Goal: Information Seeking & Learning: Learn about a topic

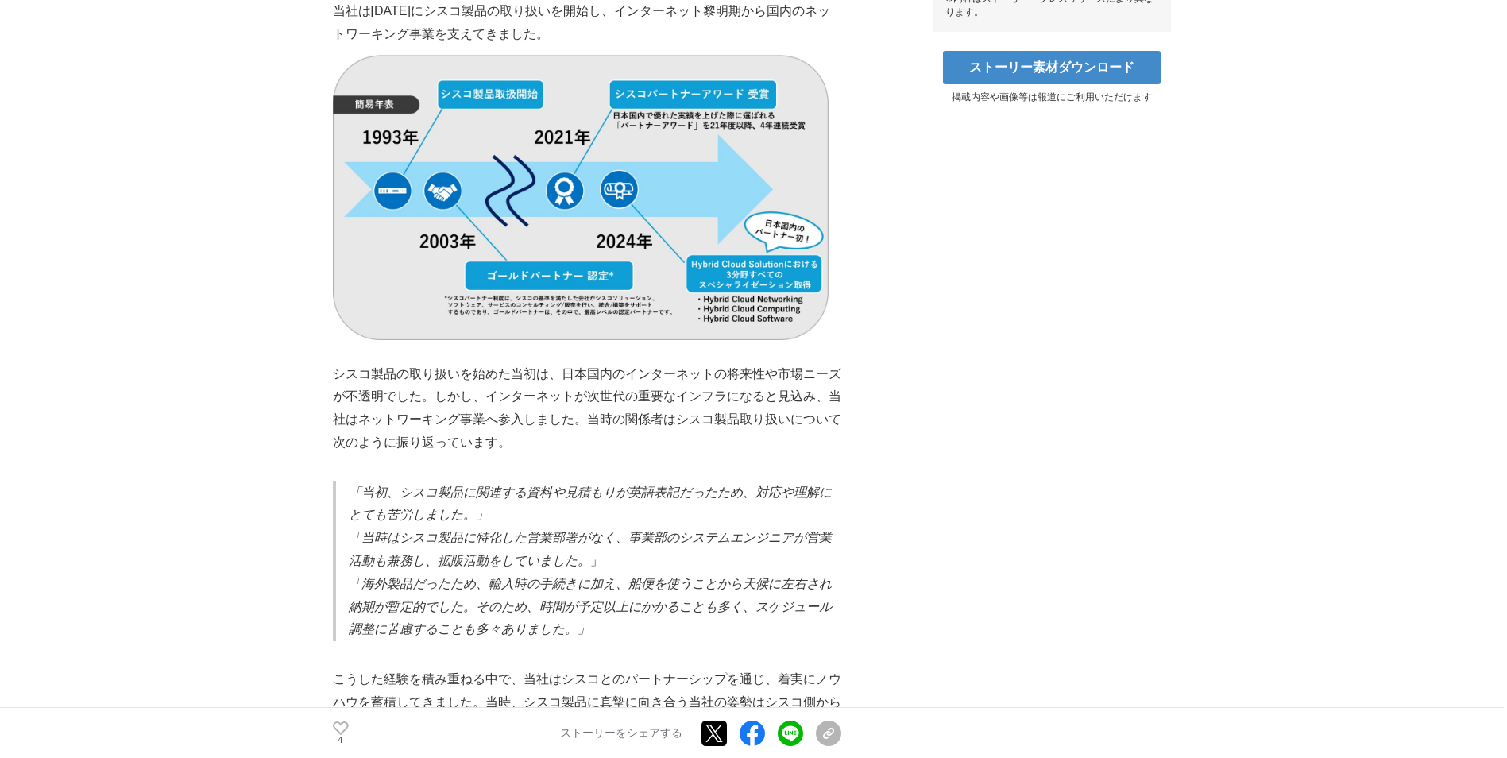
scroll to position [874, 0]
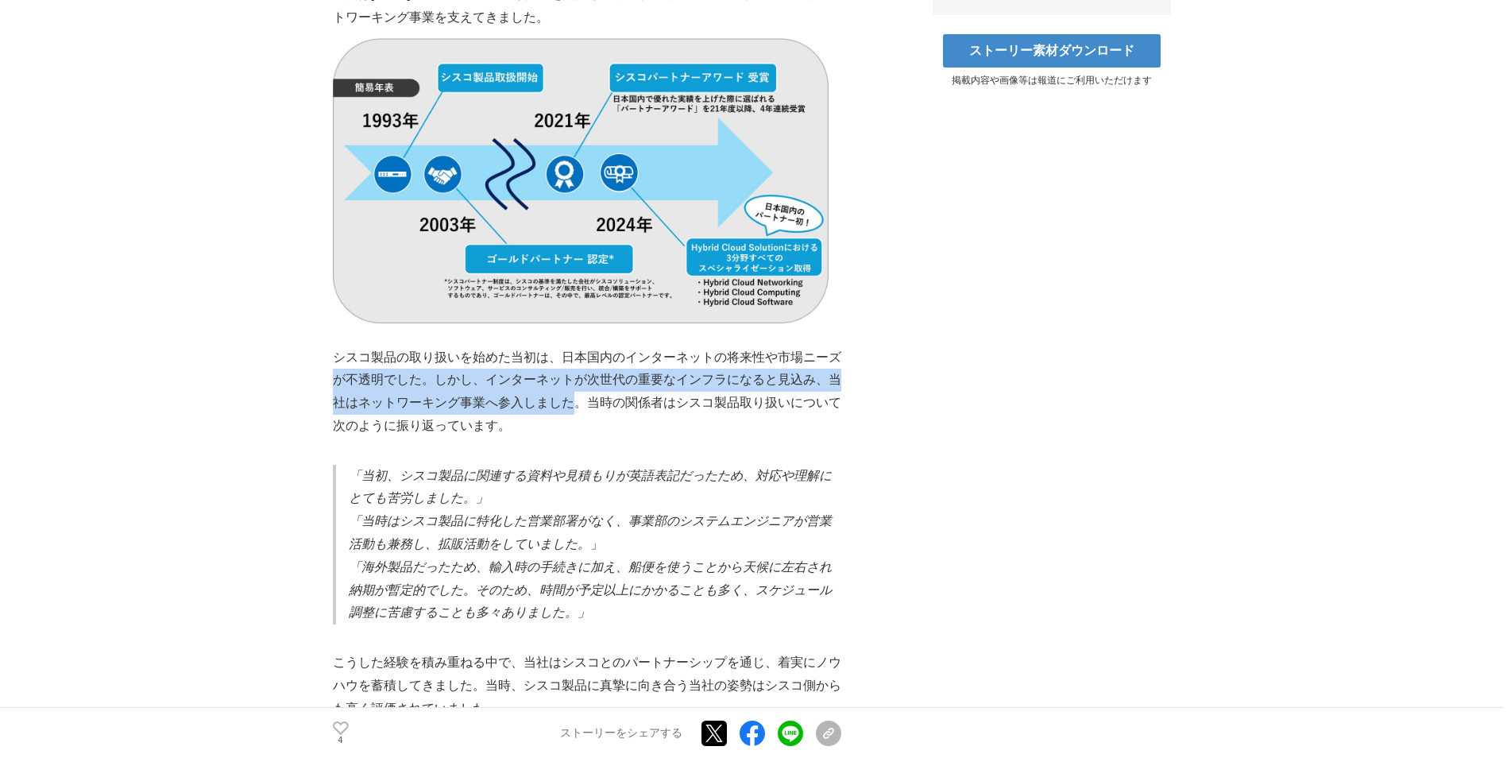
drag, startPoint x: 338, startPoint y: 358, endPoint x: 566, endPoint y: 392, distance: 230.4
click at [576, 387] on p "シスコ製品の取り扱いを始めた当初は、日本国内のインターネットの将来性や市場ニーズが不透明でした。しかし、インターネットが次世代の重要なインフラになると見込み、…" at bounding box center [587, 391] width 508 height 91
click at [566, 392] on p "シスコ製品の取り扱いを始めた当初は、日本国内のインターネットの将来性や市場ニーズが不透明でした。しかし、インターネットが次世代の重要なインフラになると見込み、…" at bounding box center [587, 391] width 508 height 91
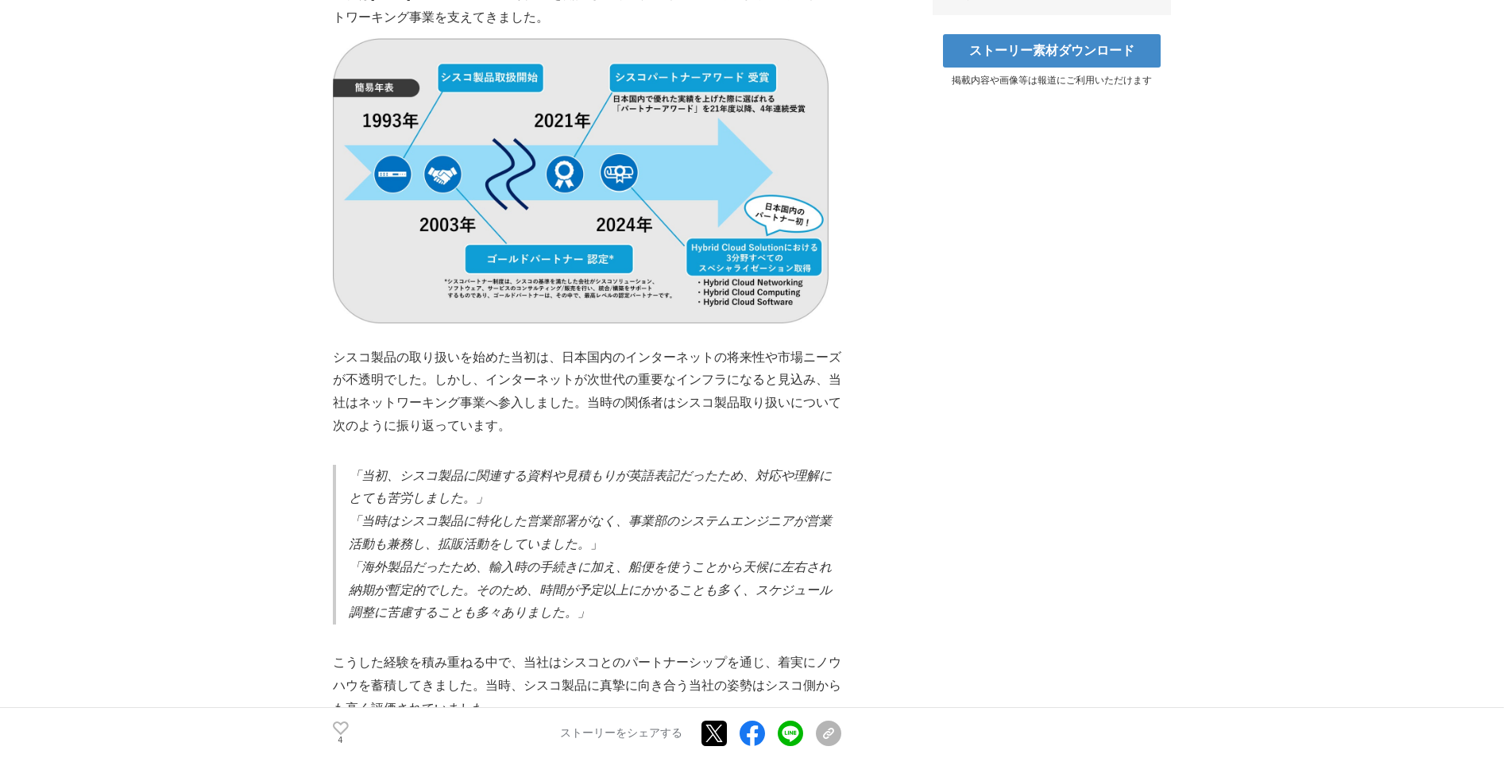
click at [554, 402] on p "シスコ製品の取り扱いを始めた当初は、日本国内のインターネットの将来性や市場ニーズが不透明でした。しかし、インターネットが次世代の重要なインフラになると見込み、…" at bounding box center [587, 391] width 508 height 91
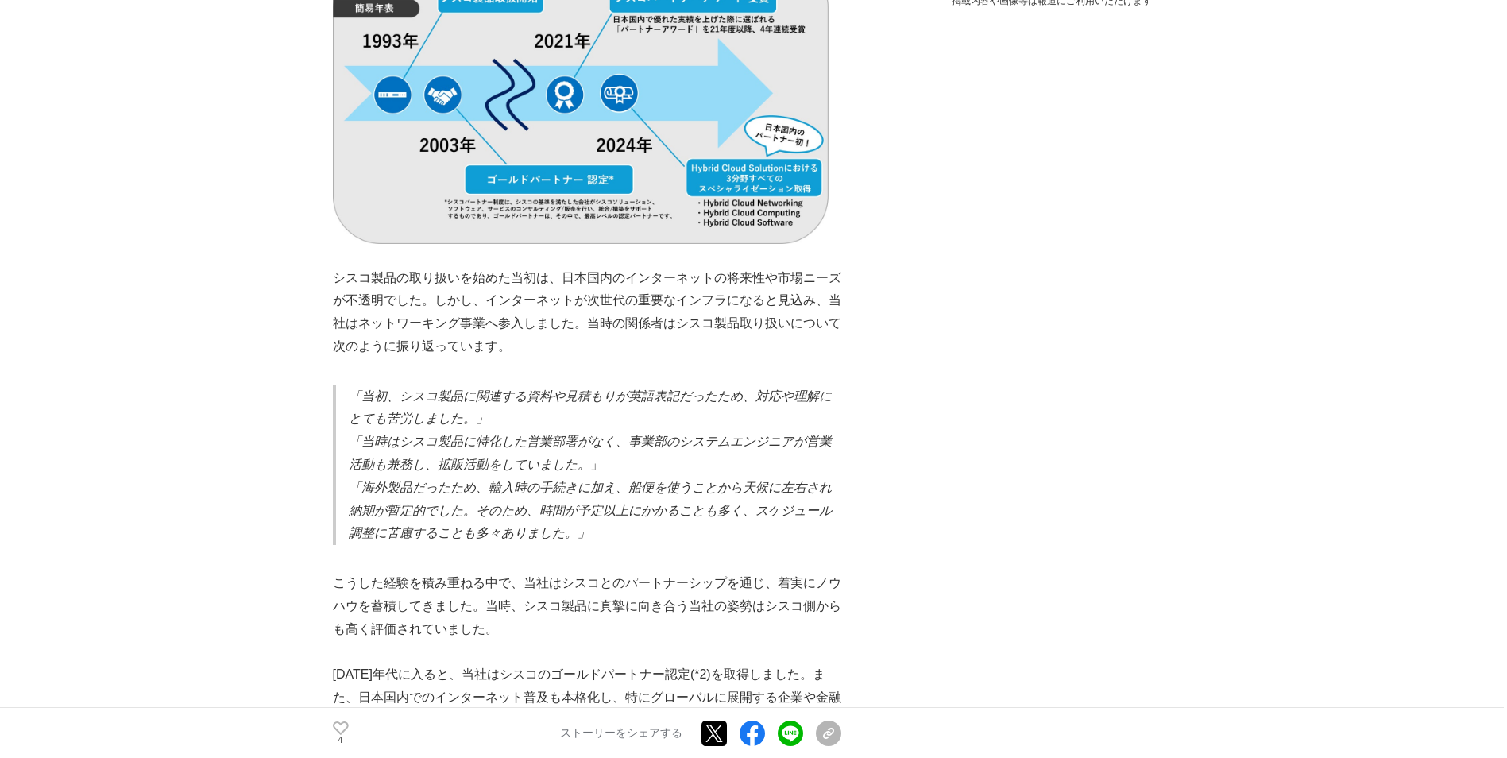
scroll to position [1033, 0]
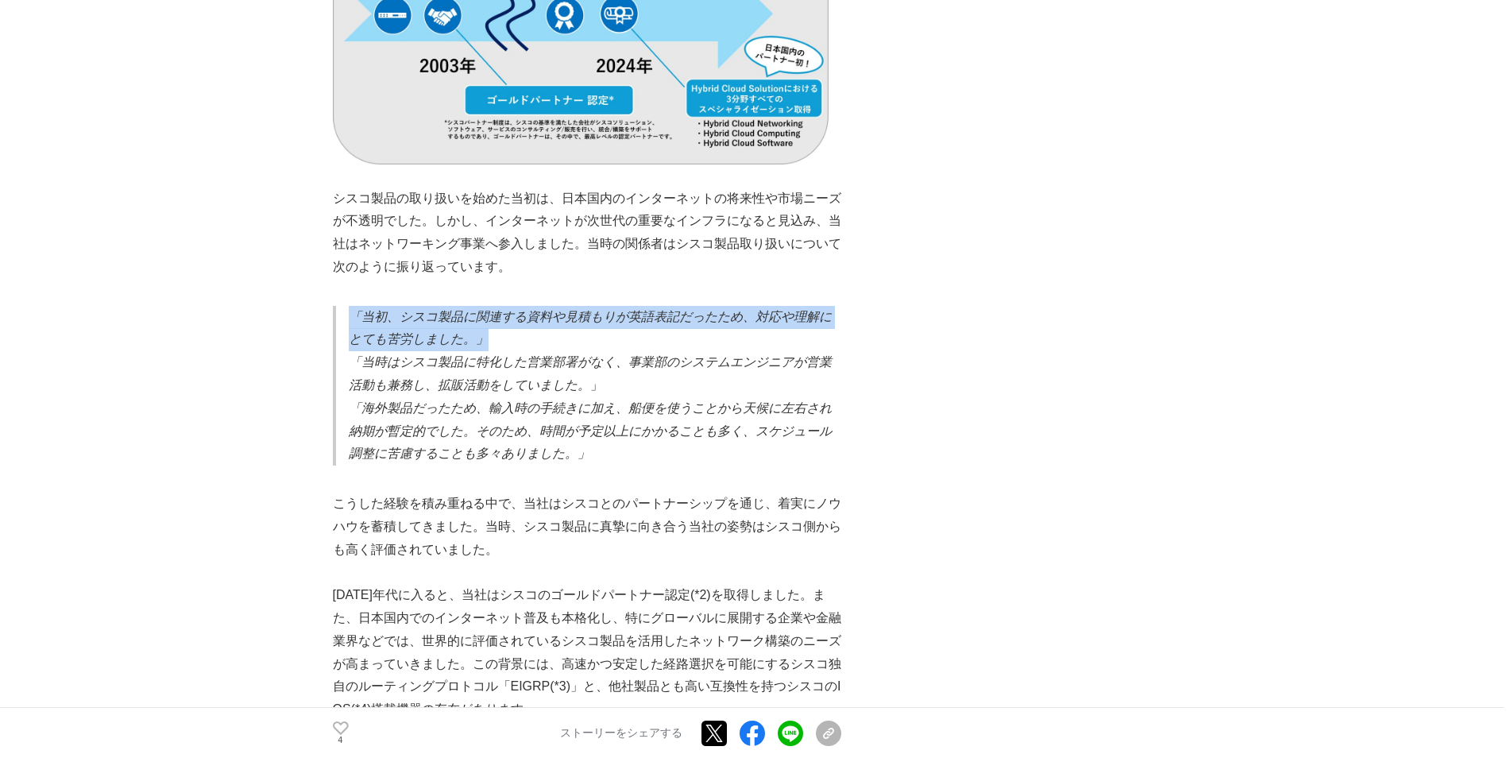
drag, startPoint x: 338, startPoint y: 296, endPoint x: 527, endPoint y: 315, distance: 190.0
click at [527, 315] on blockquote "「当初、シスコ製品に関連する資料や見積もりが英語表記だったため、対応や理解にとても苦労しました。」 「当時はシスコ製品に特化した営業部署がなく、事業部のシステ…" at bounding box center [587, 386] width 508 height 160
click at [527, 315] on p "「当初、シスコ製品に関連する資料や見積もりが英語表記だったため、対応や理解にとても苦労しました。」" at bounding box center [595, 329] width 493 height 46
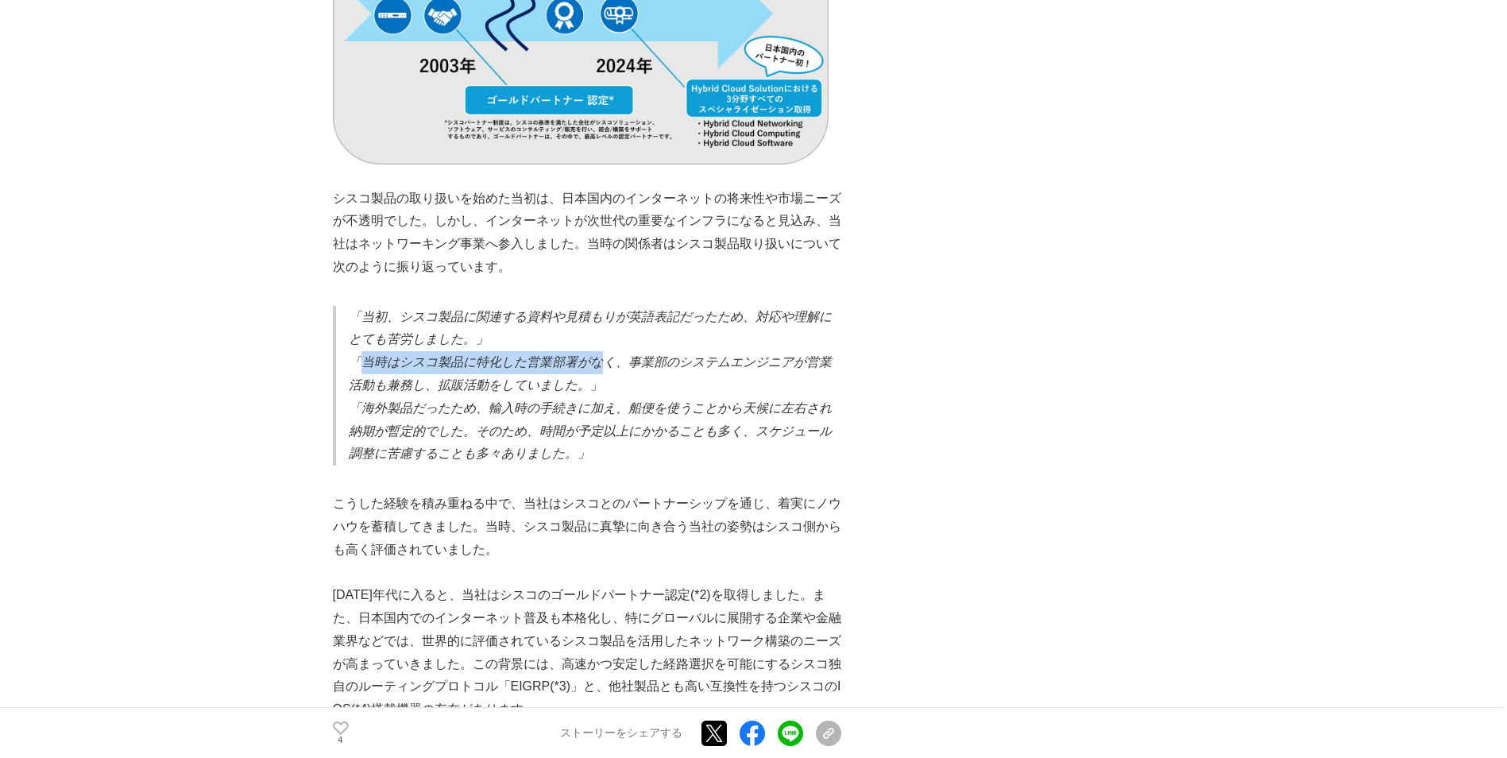
drag, startPoint x: 355, startPoint y: 341, endPoint x: 609, endPoint y: 347, distance: 253.5
click at [609, 355] on em "「当時はシスコ製品に特化した営業部署がなく、事業部のシステムエンジニアが営業活動も兼務し、拡販活動をしていました。" at bounding box center [590, 373] width 483 height 37
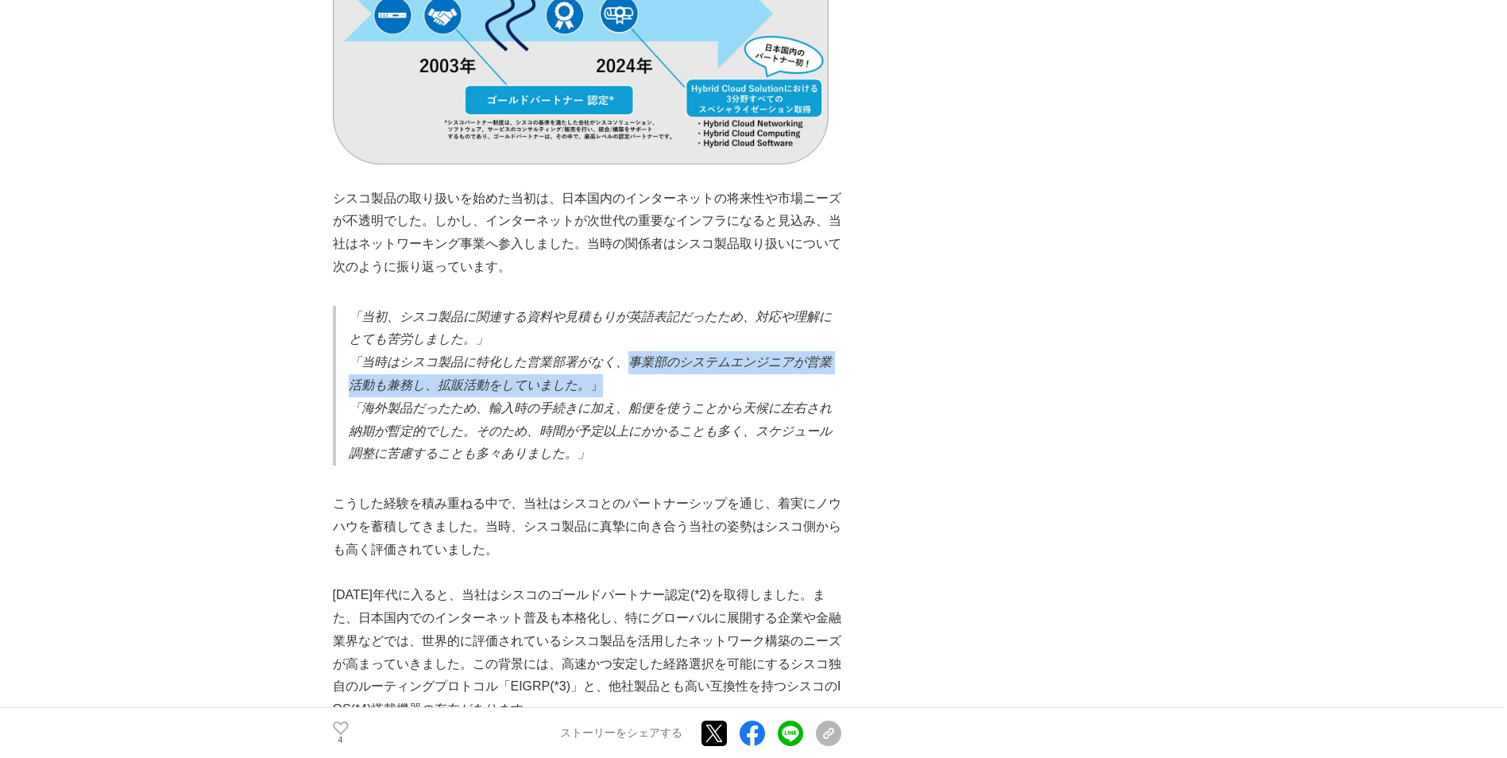
drag, startPoint x: 624, startPoint y: 344, endPoint x: 636, endPoint y: 376, distance: 34.2
click at [636, 376] on p "「当時はシスコ製品に特化した営業部署がなく、事業部のシステムエンジニアが営業活動も兼務し、拡販活動をしていました。 」" at bounding box center [595, 374] width 493 height 46
drag, startPoint x: 341, startPoint y: 369, endPoint x: 612, endPoint y: 361, distance: 271.8
click at [612, 361] on blockquote "「当初、シスコ製品に関連する資料や見積もりが英語表記だったため、対応や理解にとても苦労しました。」 「当時はシスコ製品に特化した営業部署がなく、事業部のシステ…" at bounding box center [587, 386] width 508 height 160
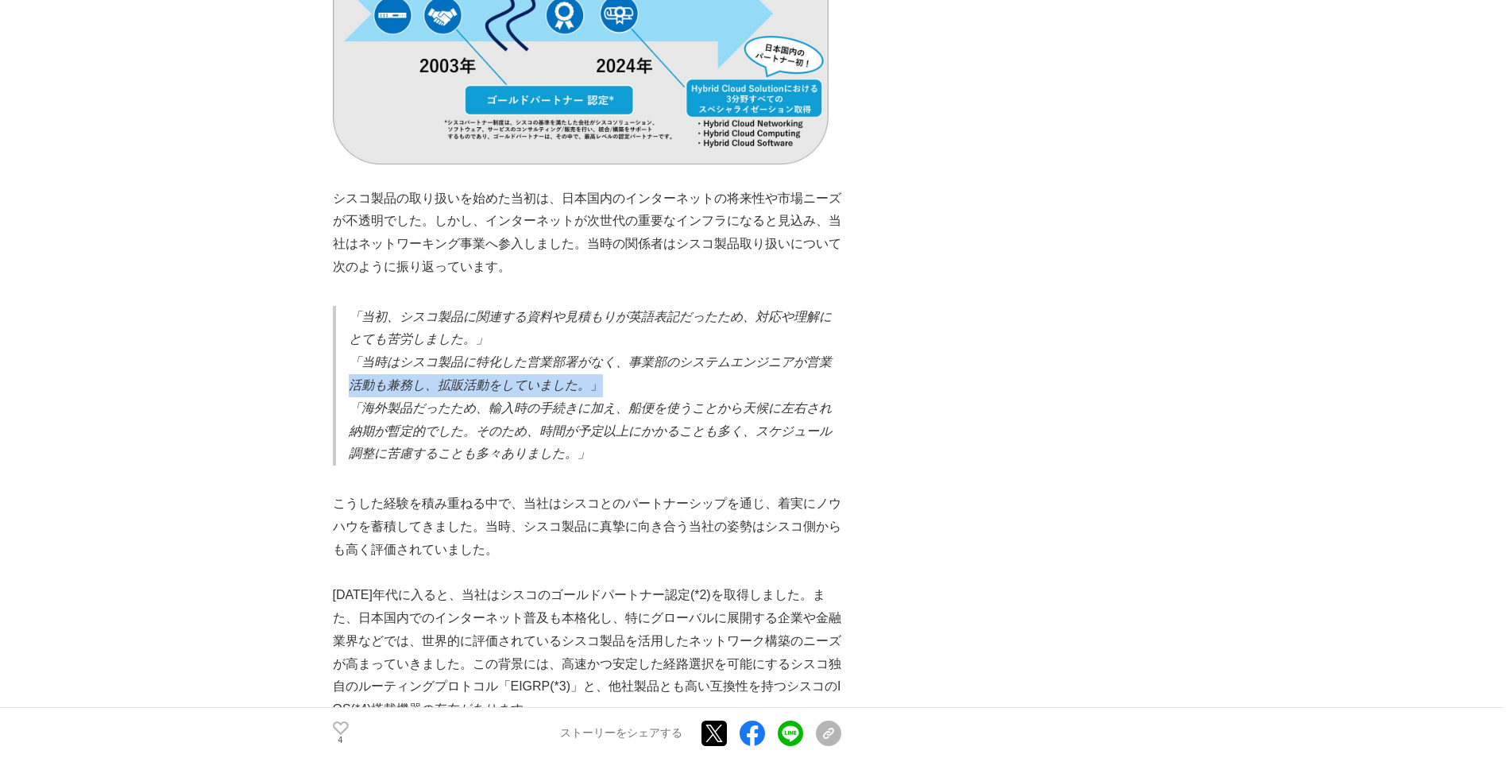
click at [612, 361] on p "「当時はシスコ製品に特化した営業部署がなく、事業部のシステムエンジニアが営業活動も兼務し、拡販活動をしていました。 」" at bounding box center [595, 374] width 493 height 46
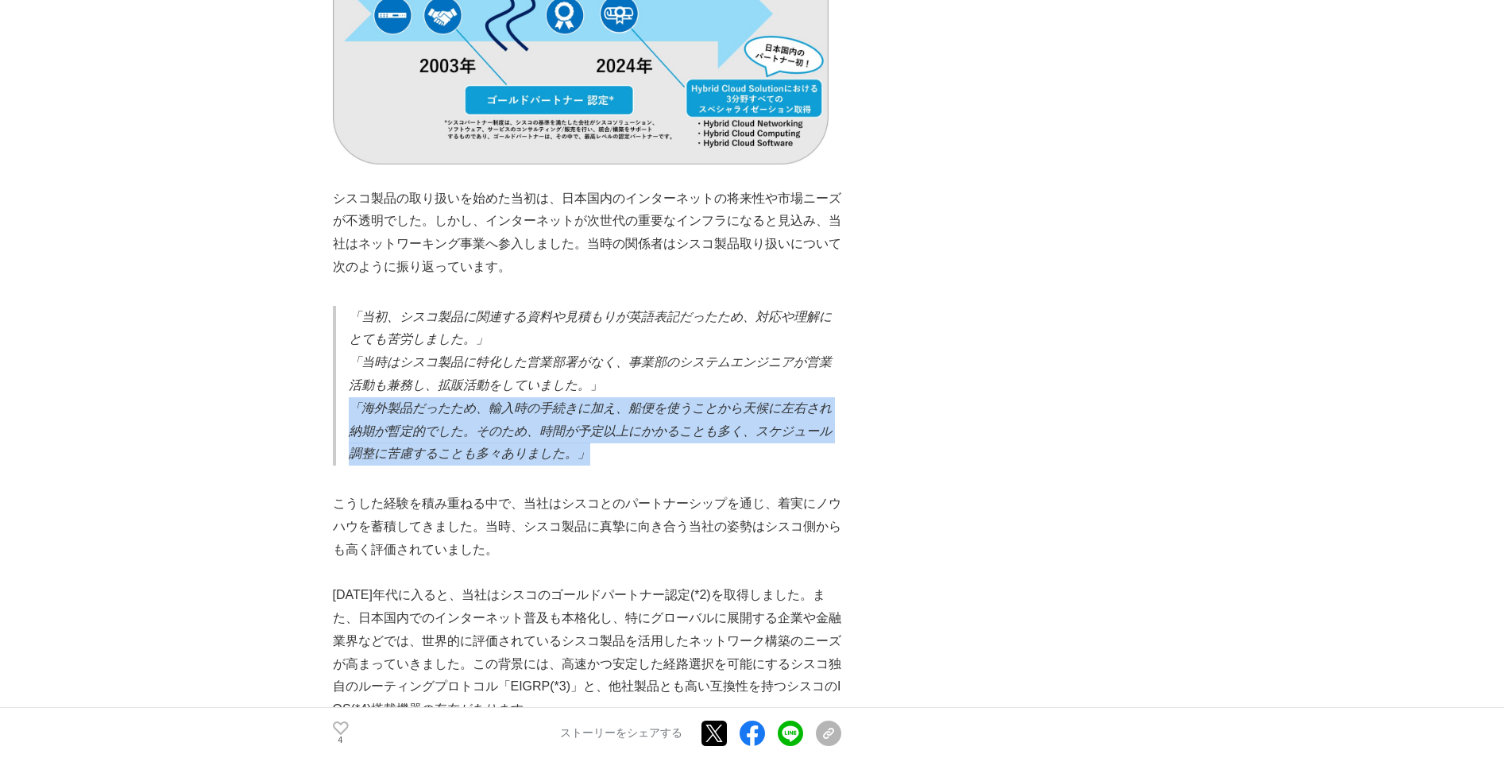
drag, startPoint x: 352, startPoint y: 394, endPoint x: 784, endPoint y: 447, distance: 435.4
click at [784, 447] on p "「海外製品だったため、輸入時の手続きに加え、船便を使うことから天候に左右され納期が暫定的でした。そのため、時間が予定以上にかかることも多く、スケジュール調整に…" at bounding box center [595, 431] width 493 height 68
drag, startPoint x: 784, startPoint y: 447, endPoint x: 659, endPoint y: 450, distance: 124.7
click at [659, 450] on p "「海外製品だったため、輸入時の手続きに加え、船便を使うことから天候に左右され納期が暫定的でした。そのため、時間が予定以上にかかることも多く、スケジュール調整に…" at bounding box center [595, 431] width 493 height 68
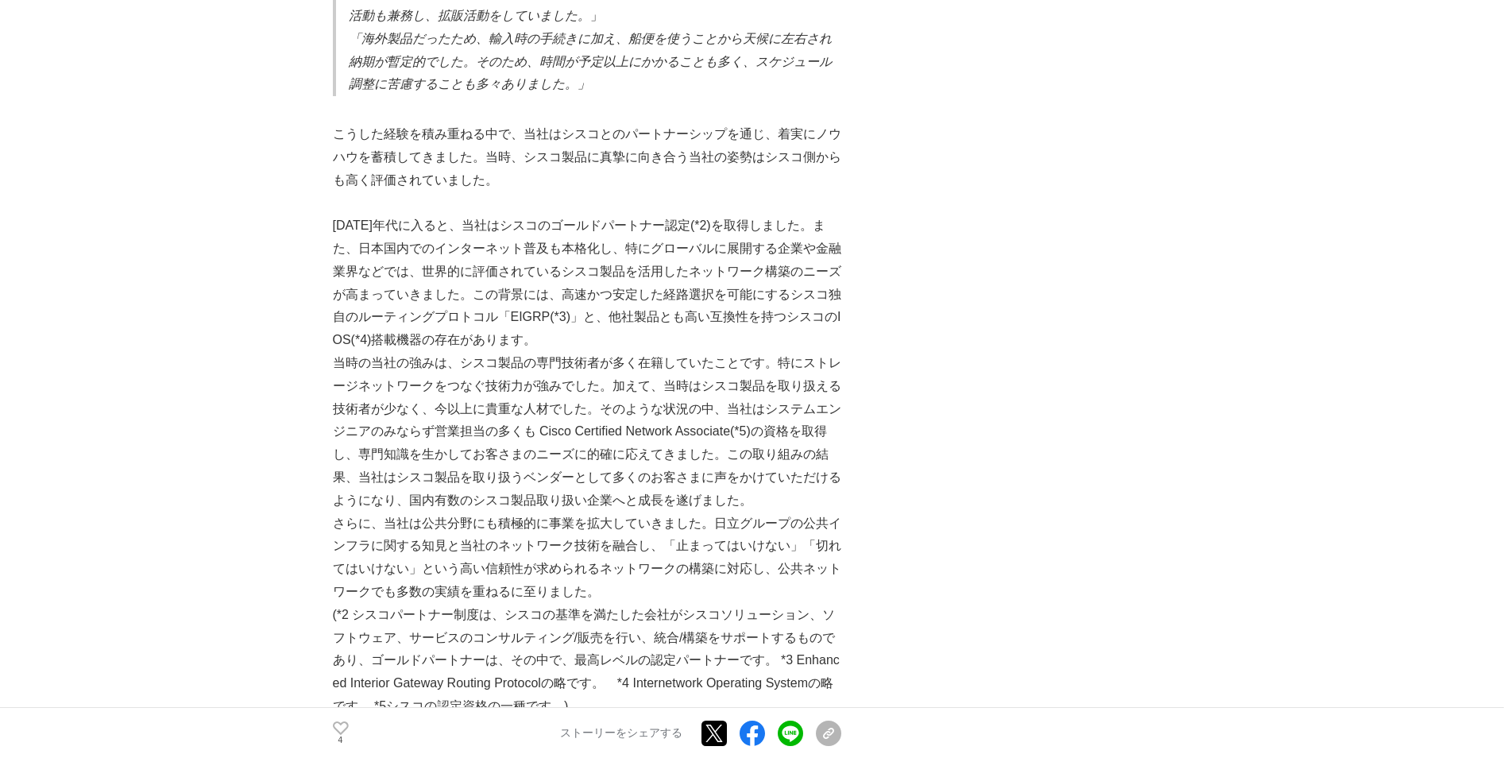
scroll to position [1430, 0]
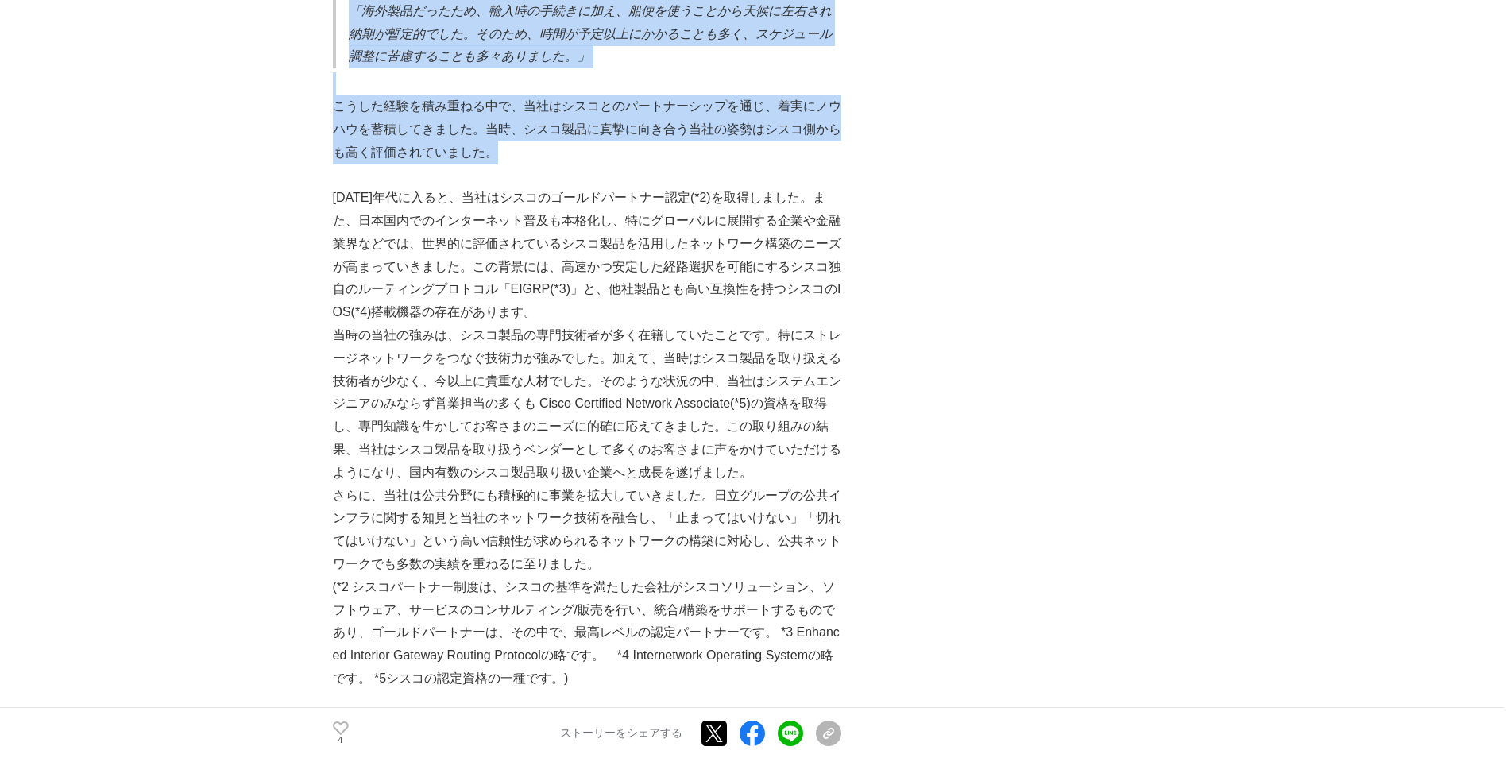
drag, startPoint x: 330, startPoint y: 118, endPoint x: 532, endPoint y: 145, distance: 203.5
click at [532, 145] on p "こうした経験を積み重ねる中で、当社はシスコとのパートナーシップを通じ、着実にノウハウを蓄積してきました。当時、シスコ製品に真摯に向き合う当社の姿勢はシスコ側か…" at bounding box center [587, 129] width 508 height 68
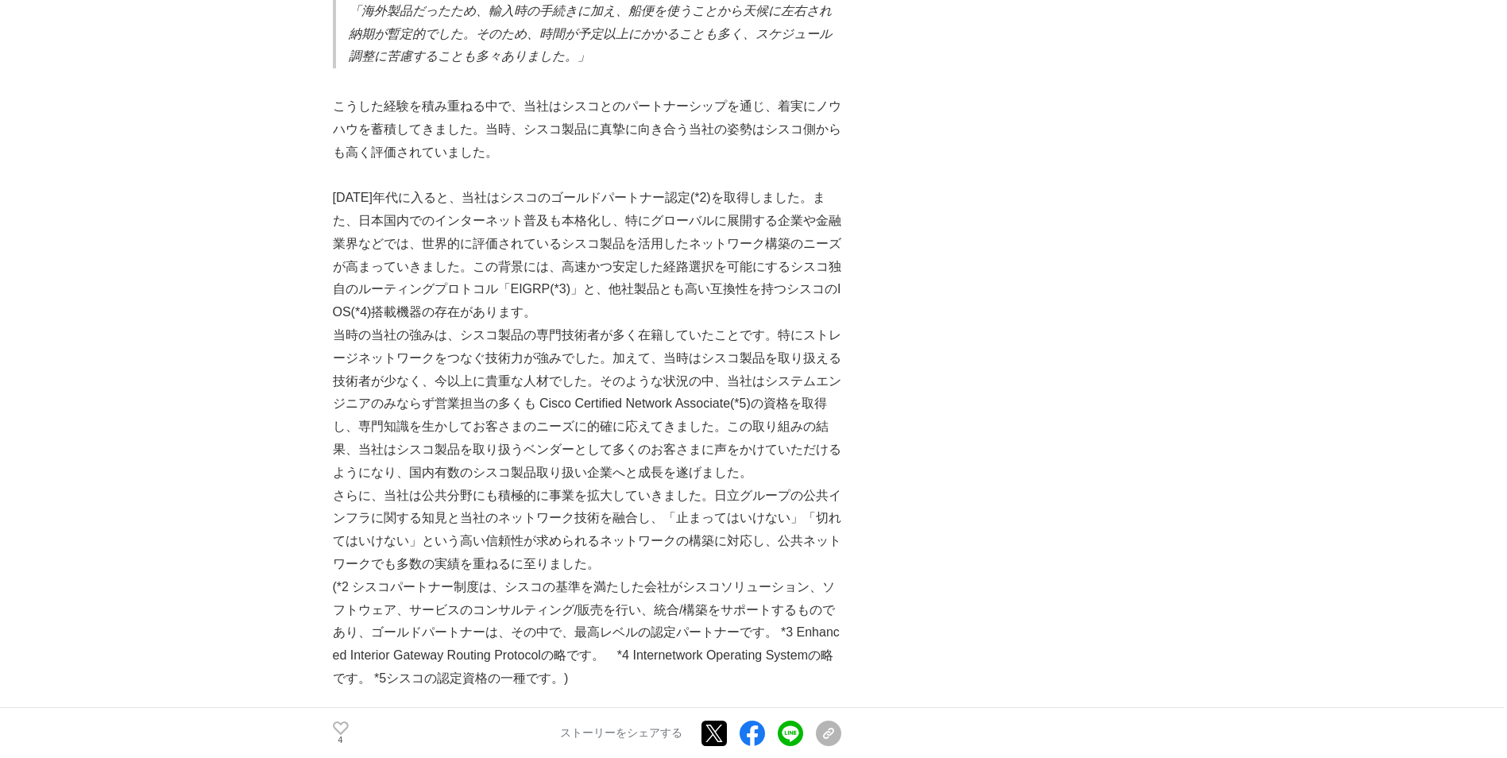
click at [725, 124] on p "こうした経験を積み重ねる中で、当社はシスコとのパートナーシップを通じ、着実にノウハウを蓄積してきました。当時、シスコ製品に真摯に向き合う当社の姿勢はシスコ側か…" at bounding box center [587, 129] width 508 height 68
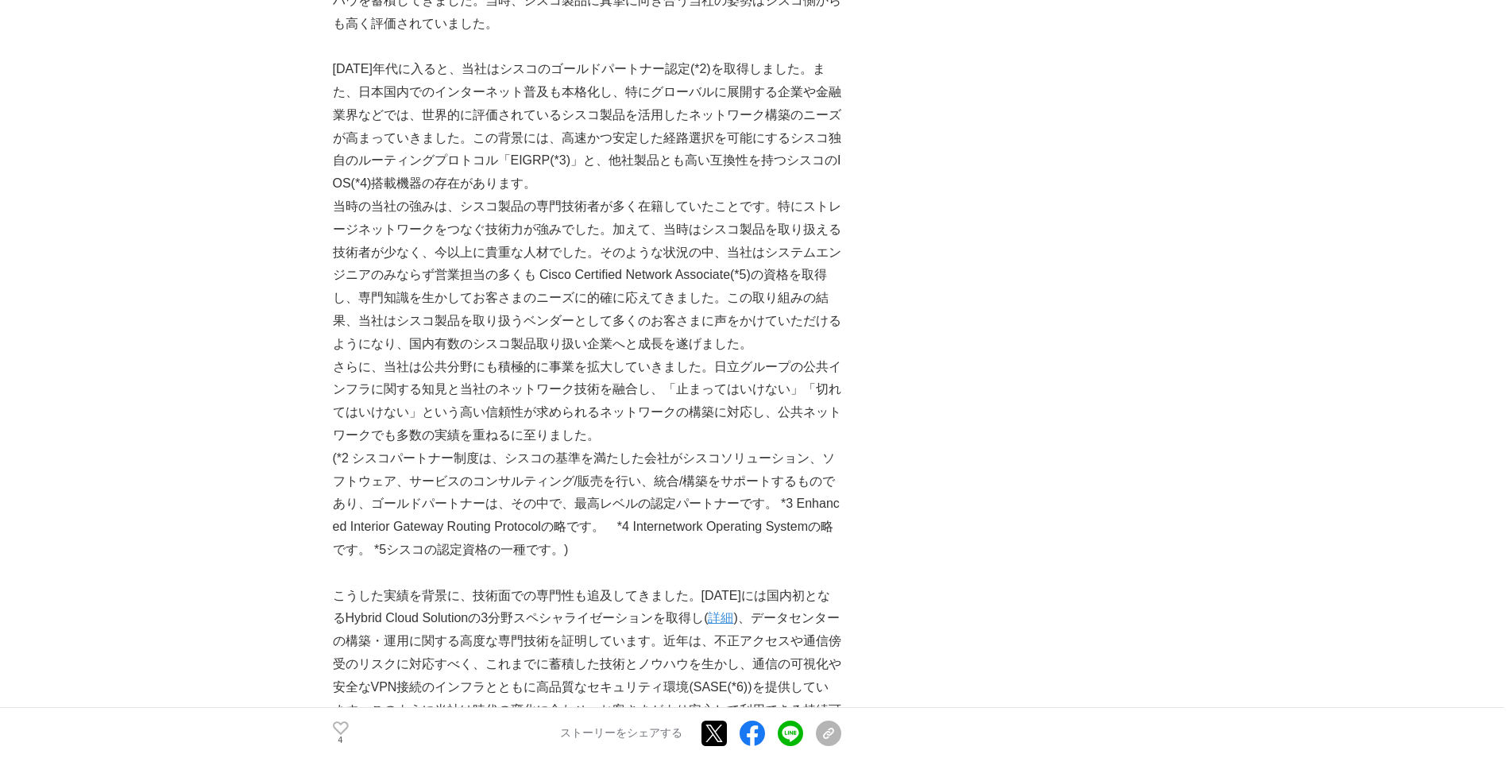
scroll to position [1589, 0]
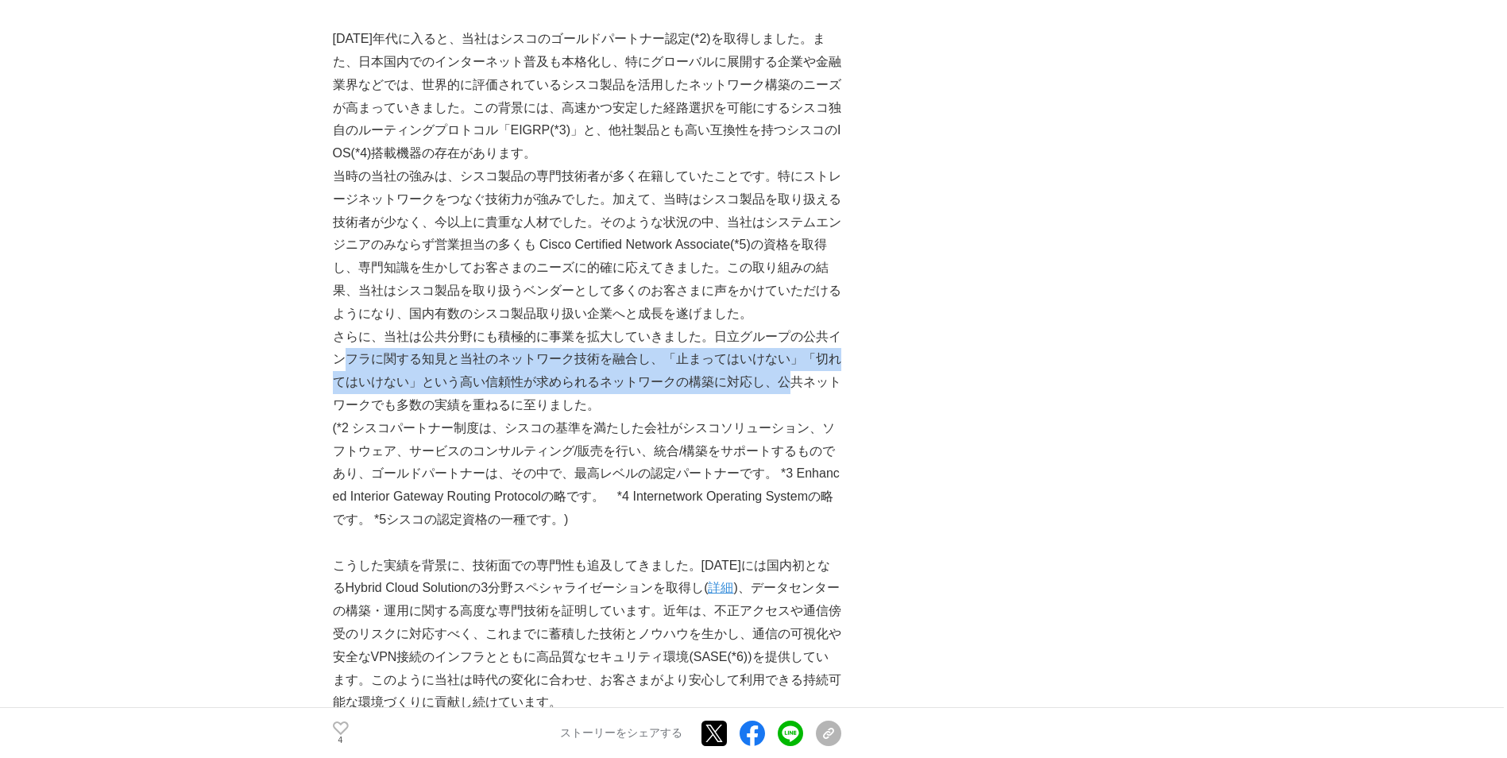
drag, startPoint x: 351, startPoint y: 350, endPoint x: 782, endPoint y: 382, distance: 431.8
click at [782, 382] on p "さらに、当社は公共分野にも積極的に事業を拡大していきました。日立グループの公共インフラに関する知見と当社のネットワーク技術を融合し、「止まってはいけない」「切…" at bounding box center [587, 371] width 508 height 91
drag, startPoint x: 782, startPoint y: 382, endPoint x: 643, endPoint y: 380, distance: 138.2
click at [643, 380] on p "さらに、当社は公共分野にも積極的に事業を拡大していきました。日立グループの公共インフラに関する知見と当社のネットワーク技術を融合し、「止まってはいけない」「切…" at bounding box center [587, 371] width 508 height 91
click at [442, 382] on p "さらに、当社は公共分野にも積極的に事業を拡大していきました。日立グループの公共インフラに関する知見と当社のネットワーク技術を融合し、「止まってはいけない」「切…" at bounding box center [587, 371] width 508 height 91
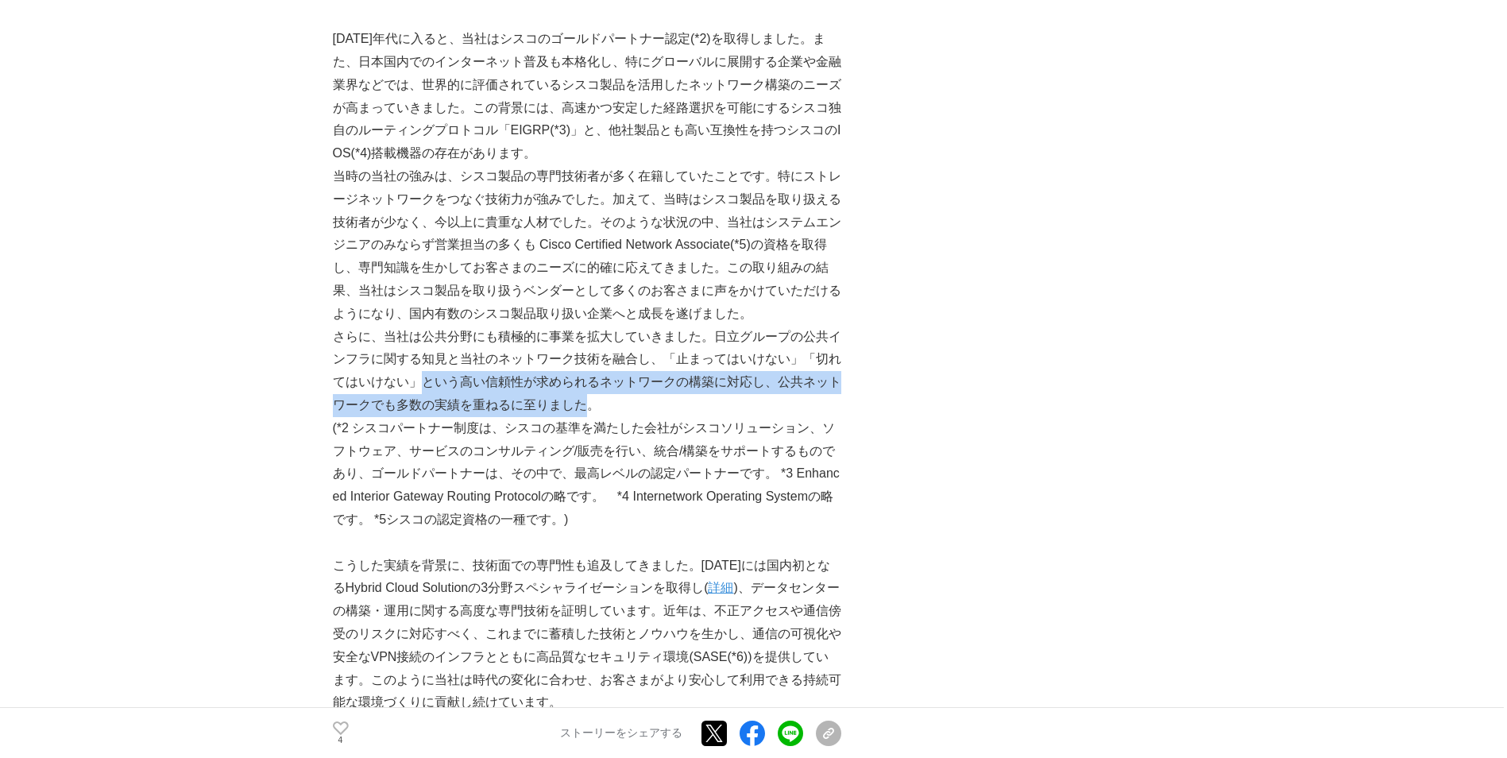
drag, startPoint x: 405, startPoint y: 372, endPoint x: 580, endPoint y: 393, distance: 176.1
click at [580, 393] on p "さらに、当社は公共分野にも積極的に事業を拡大していきました。日立グループの公共インフラに関する知見と当社のネットワーク技術を融合し、「止まってはいけない」「切…" at bounding box center [587, 371] width 508 height 91
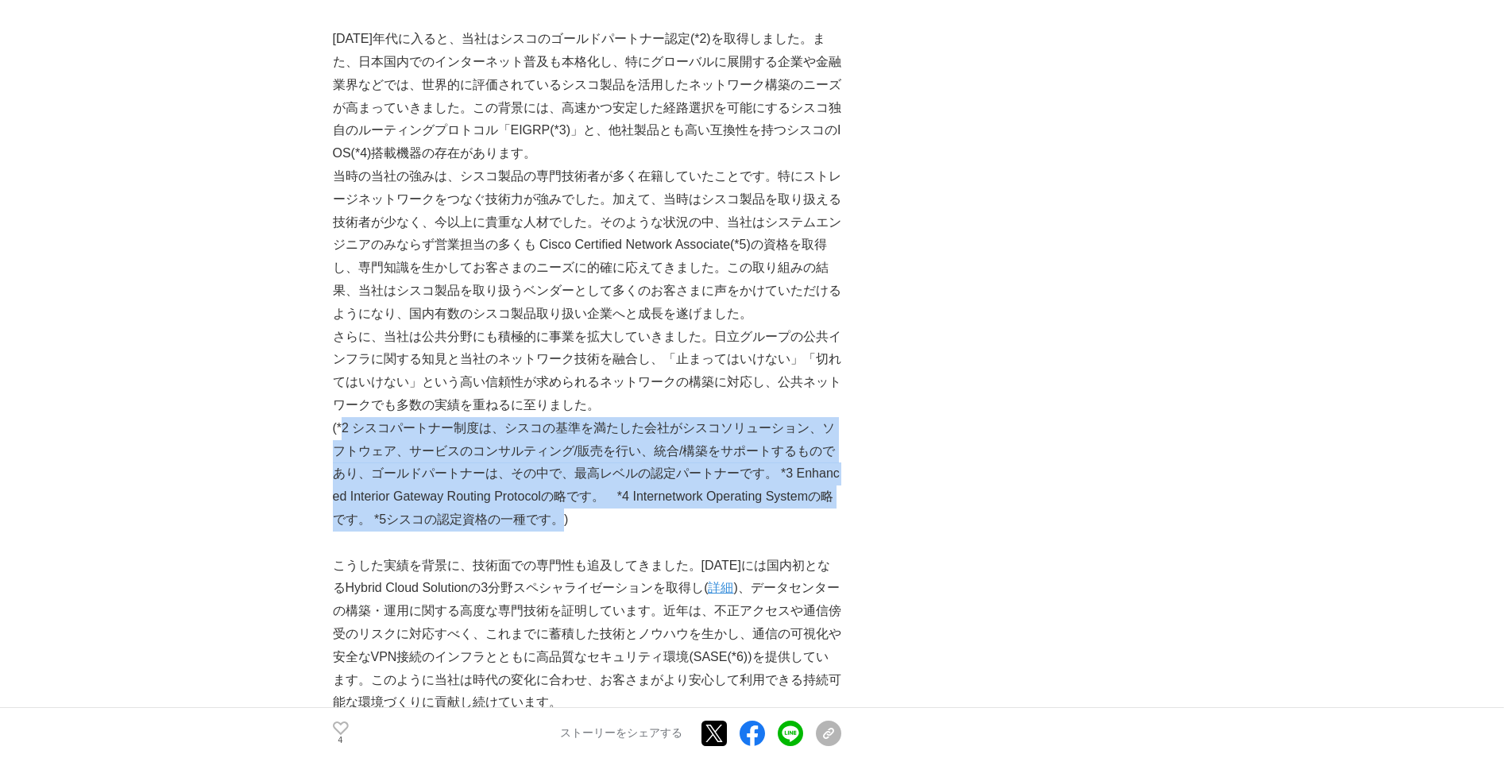
drag, startPoint x: 344, startPoint y: 417, endPoint x: 581, endPoint y: 513, distance: 255.5
click at [581, 513] on p "(*2 シスコパートナー制度は、シスコの基準を満たした会社がシスコソリューション、ソフトウェア、サービスのコンサルティング/販売を行い、統合/構築をサポートす…" at bounding box center [587, 474] width 508 height 114
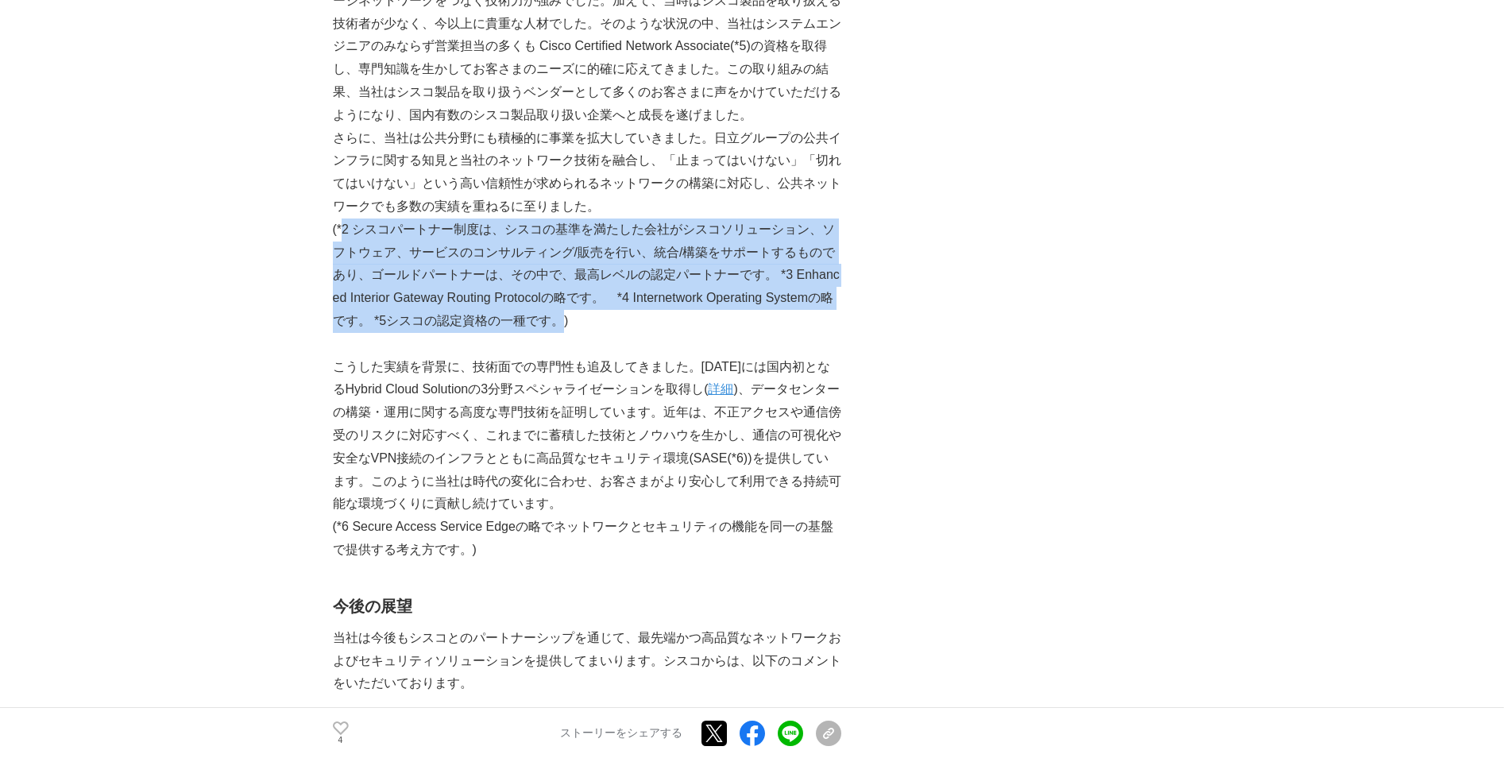
scroll to position [1907, 0]
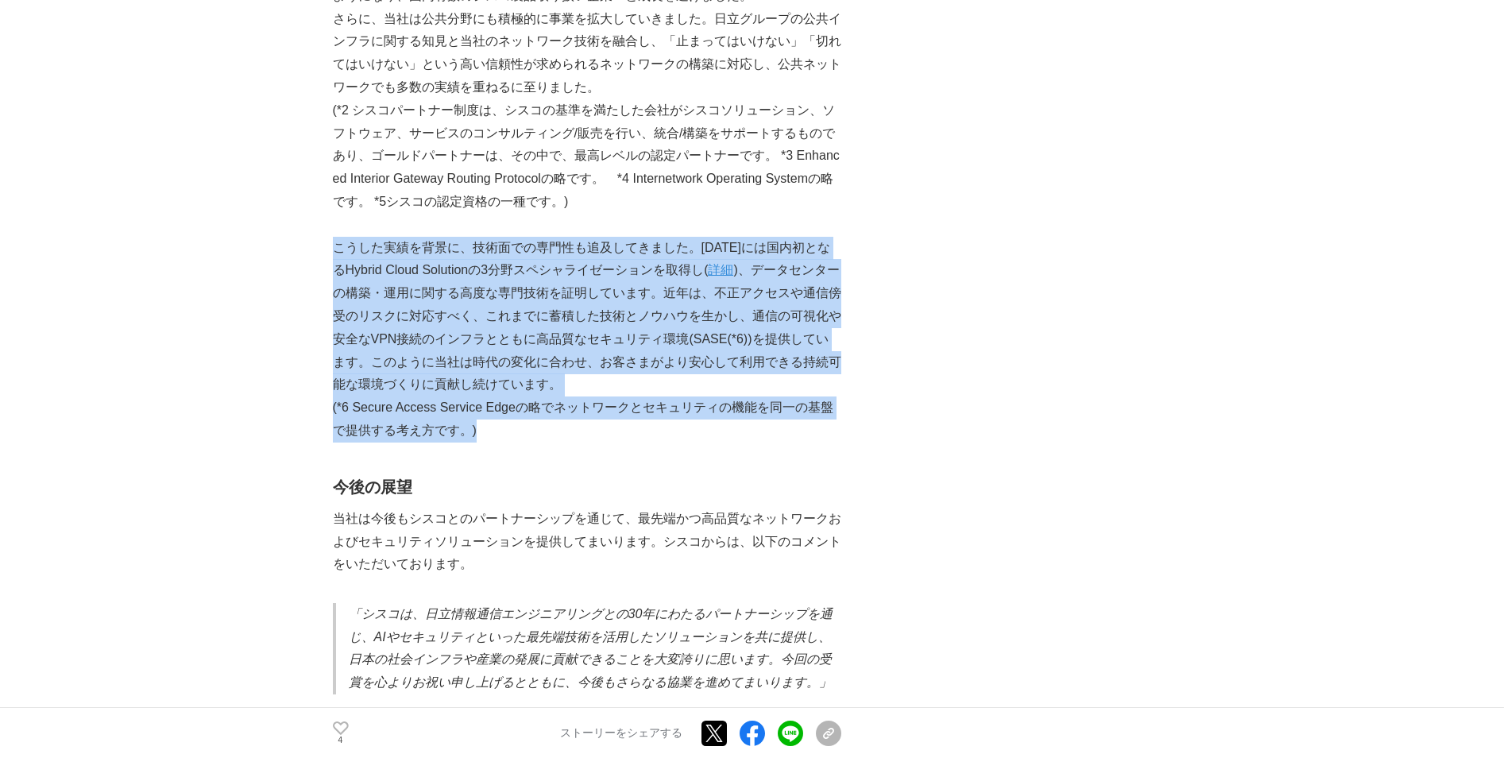
drag, startPoint x: 335, startPoint y: 238, endPoint x: 648, endPoint y: 427, distance: 365.7
click at [648, 427] on div "日立情報通信エンジニアリング(以下、当社)は、シスコシステムズ合同会社（以下、シスコ）の認定パートナーとして、シスコ製品の販売・構築・保守・運用サービスを通じ…" at bounding box center [587, 139] width 508 height 3521
click at [509, 428] on p "(*6 Secure Access Service Edgeの略でネットワークとセキュリティの機能を同一の基盤で提供する考え方です。)" at bounding box center [587, 419] width 508 height 46
drag, startPoint x: 509, startPoint y: 428, endPoint x: 334, endPoint y: 234, distance: 261.0
click at [334, 234] on div "日立情報通信エンジニアリング(以下、当社)は、シスコシステムズ合同会社（以下、シスコ）の認定パートナーとして、シスコ製品の販売・構築・保守・運用サービスを通じ…" at bounding box center [587, 139] width 508 height 3521
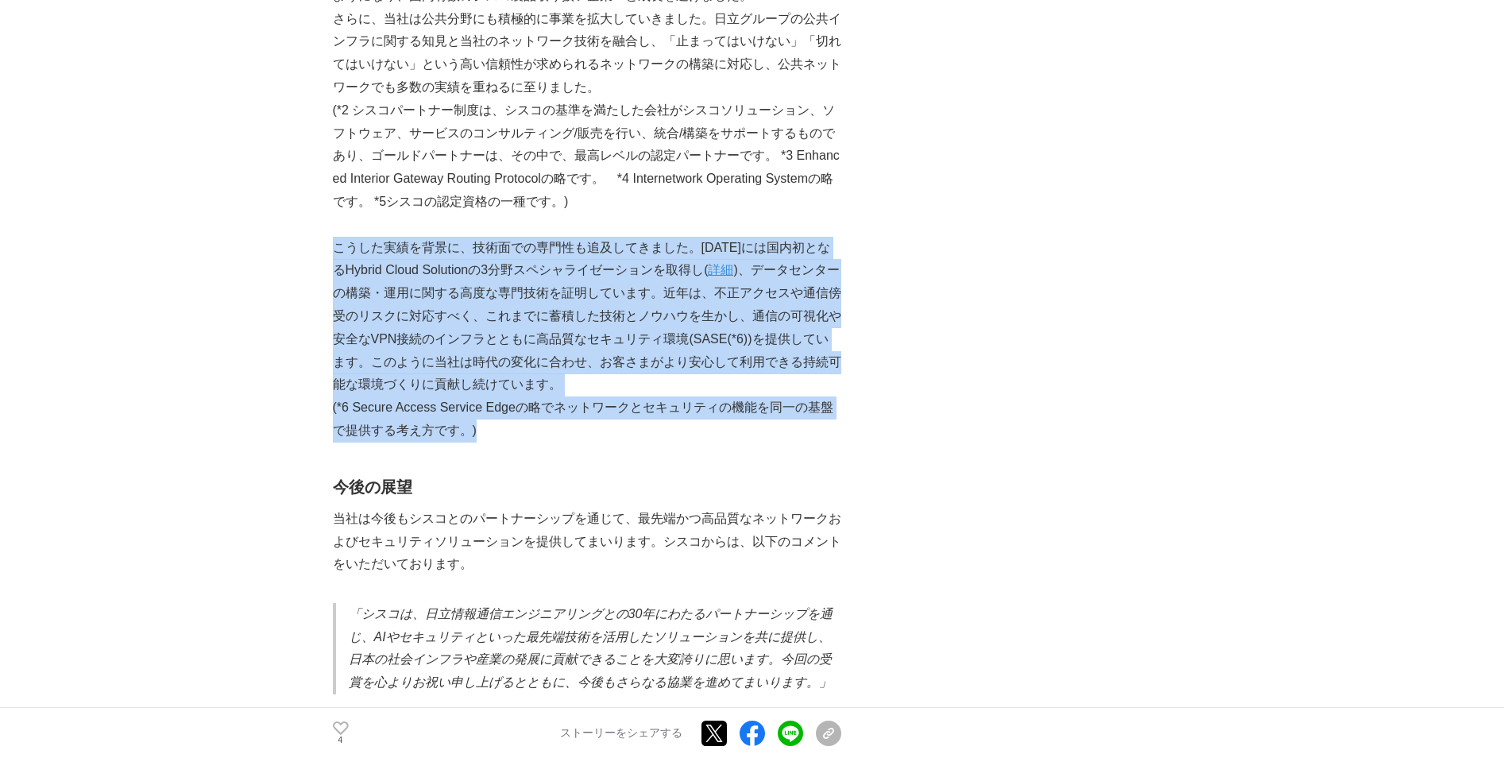
drag, startPoint x: 334, startPoint y: 234, endPoint x: 361, endPoint y: 266, distance: 41.2
click at [361, 266] on p "こうした実績を背景に、技術面での専門性も追及してきました。[DATE]には国内初となるHybrid Cloud Solutionの3分野スペシャライゼーション…" at bounding box center [587, 317] width 508 height 160
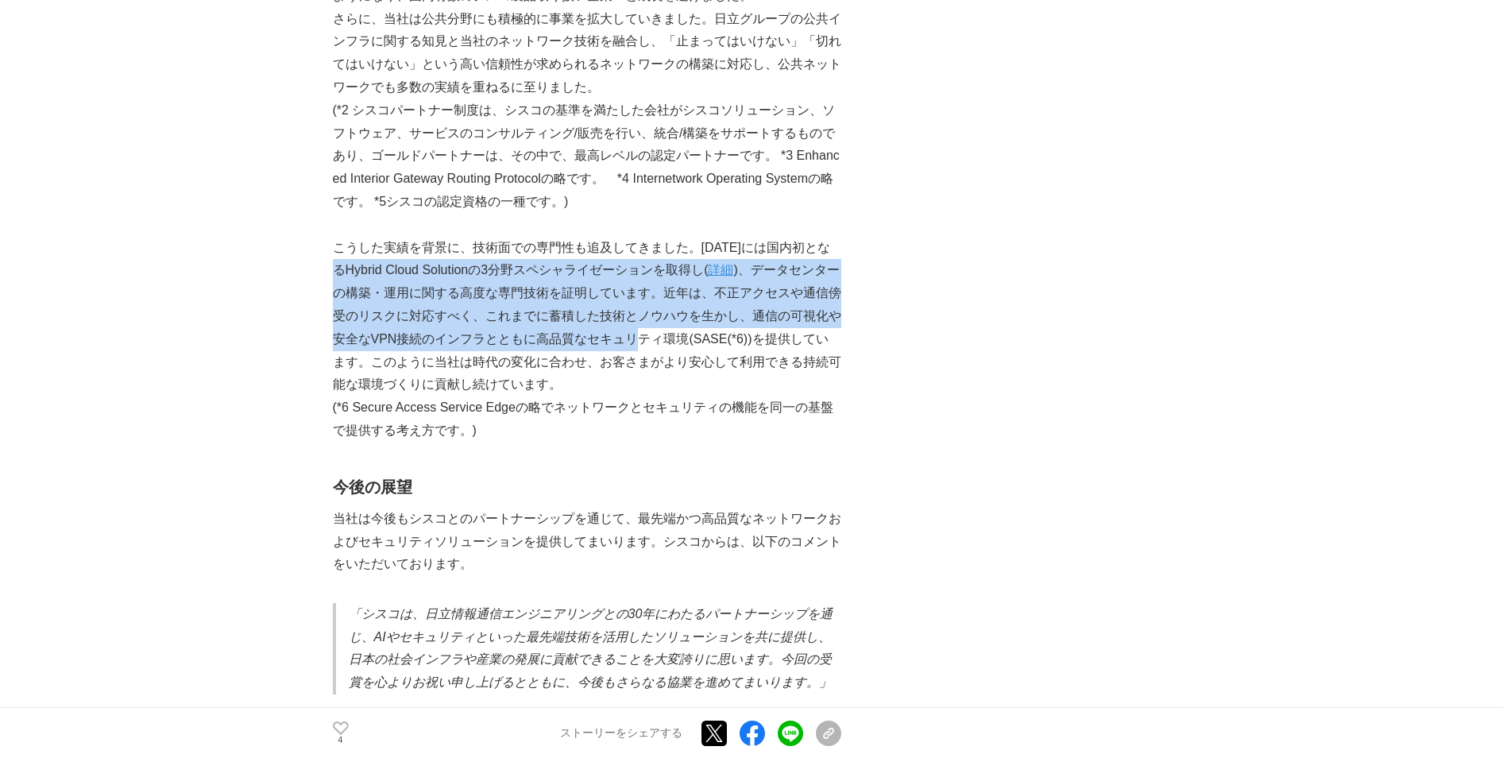
drag, startPoint x: 345, startPoint y: 261, endPoint x: 652, endPoint y: 321, distance: 313.2
click at [652, 321] on p "こうした実績を背景に、技術面での専門性も追及してきました。[DATE]には国内初となるHybrid Cloud Solutionの3分野スペシャライゼーション…" at bounding box center [587, 317] width 508 height 160
drag, startPoint x: 652, startPoint y: 321, endPoint x: 596, endPoint y: 318, distance: 56.5
click at [597, 318] on p "こうした実績を背景に、技術面での専門性も追及してきました。[DATE]には国内初となるHybrid Cloud Solutionの3分野スペシャライゼーション…" at bounding box center [587, 317] width 508 height 160
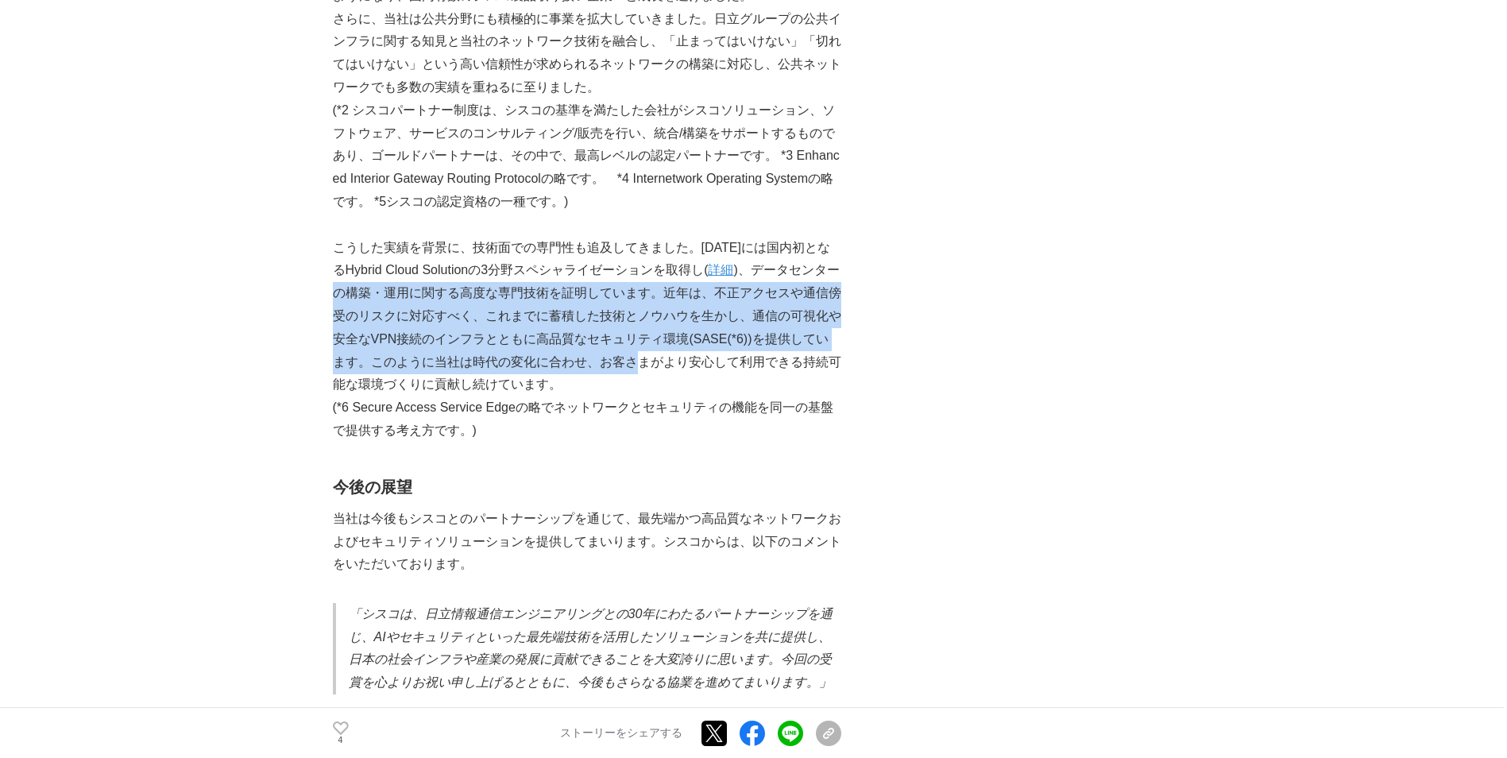
drag, startPoint x: 342, startPoint y: 287, endPoint x: 632, endPoint y: 341, distance: 294.2
click at [632, 341] on p "こうした実績を背景に、技術面での専門性も追及してきました。[DATE]には国内初となるHybrid Cloud Solutionの3分野スペシャライゼーション…" at bounding box center [587, 317] width 508 height 160
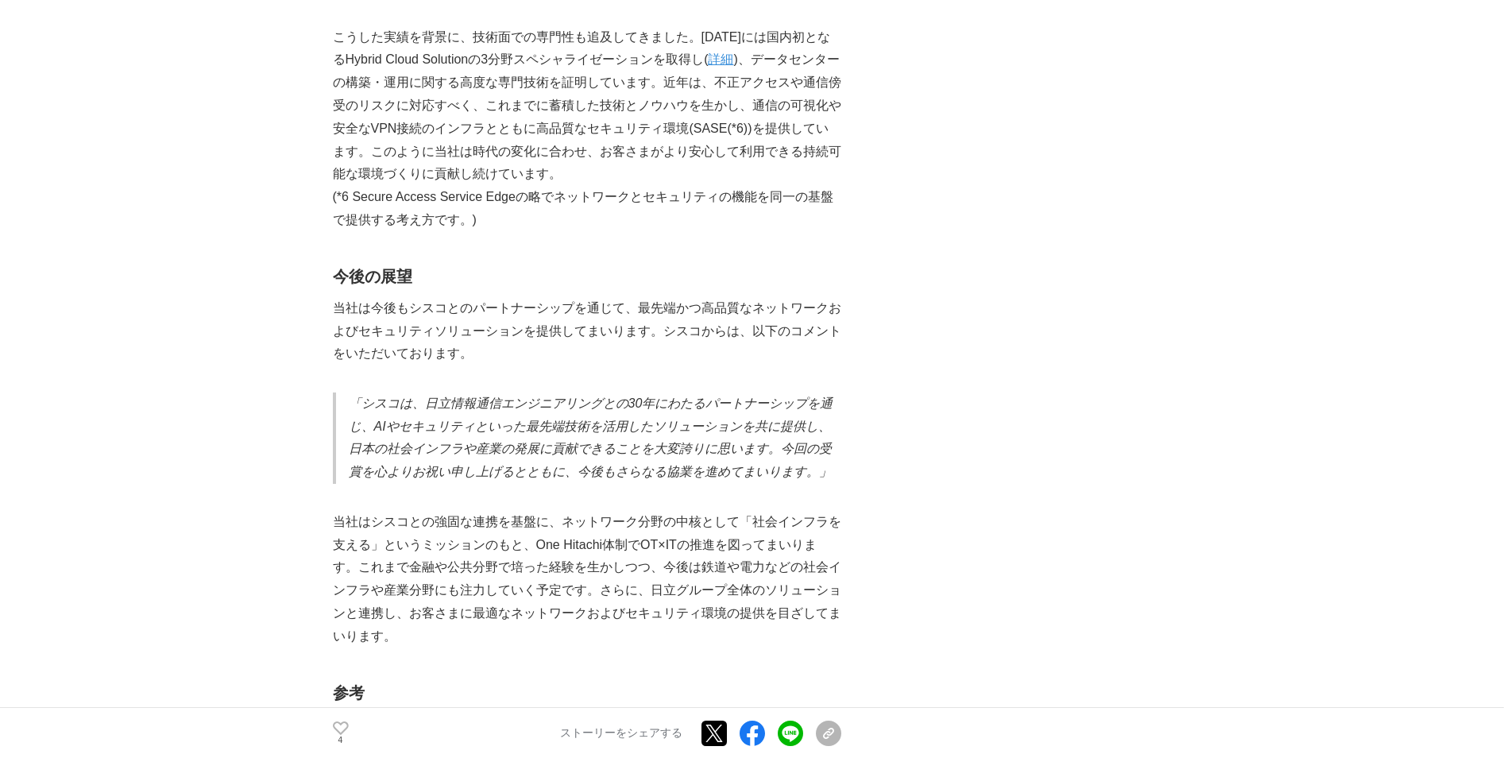
scroll to position [2145, 0]
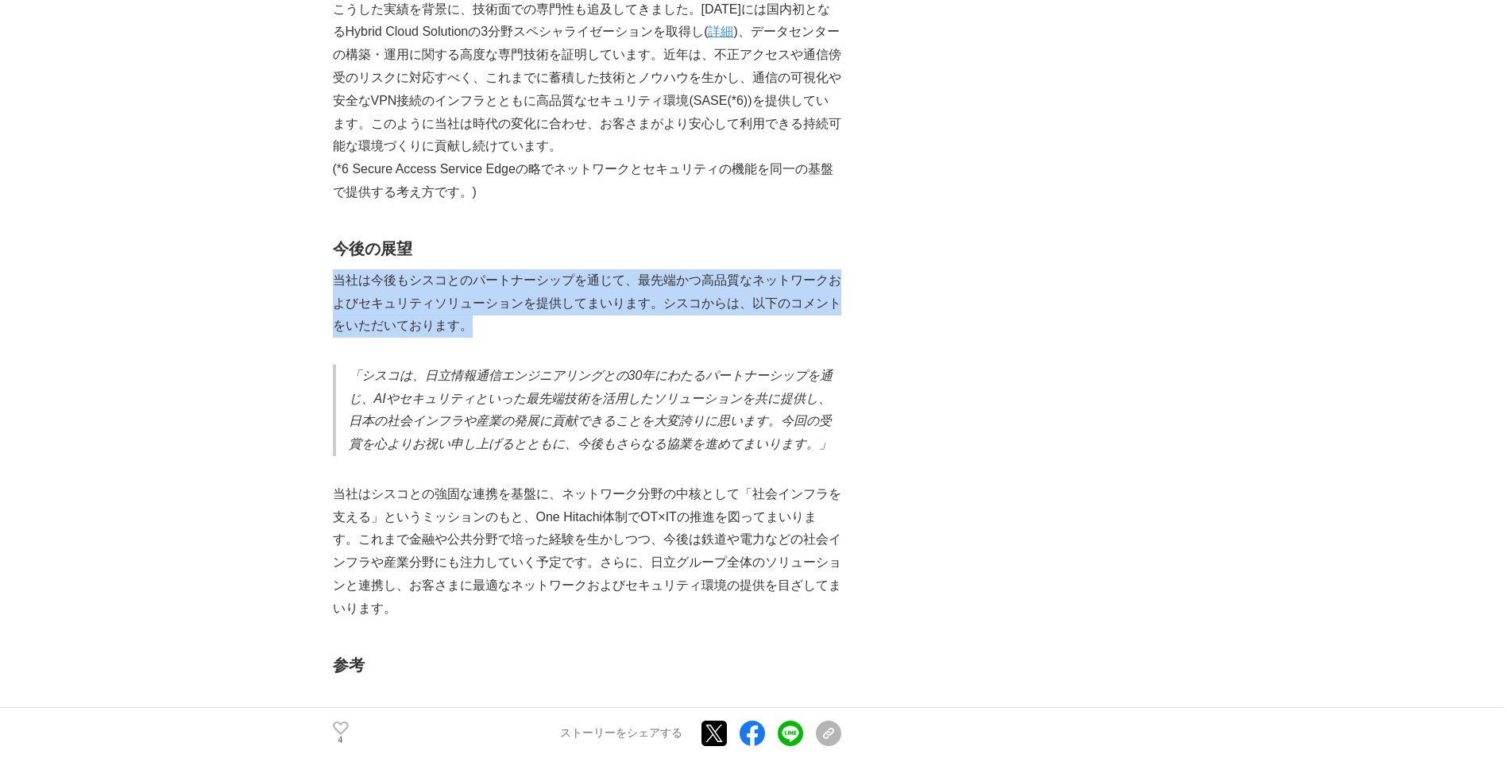
drag, startPoint x: 335, startPoint y: 271, endPoint x: 480, endPoint y: 319, distance: 152.2
click at [482, 319] on p "当社は今後もシスコとのパートナーシップを通じて、最先端かつ高品質なネットワークおよびセキュリティソリューションを提供してまいります。シスコからは、以下のコメン…" at bounding box center [587, 303] width 508 height 68
click at [473, 319] on p "当社は今後もシスコとのパートナーシップを通じて、最先端かつ高品質なネットワークおよびセキュリティソリューションを提供してまいります。シスコからは、以下のコメン…" at bounding box center [587, 303] width 508 height 68
drag, startPoint x: 370, startPoint y: 269, endPoint x: 539, endPoint y: 314, distance: 175.0
click at [539, 314] on p "当社は今後もシスコとのパートナーシップを通じて、最先端かつ高品質なネットワークおよびセキュリティソリューションを提供してまいります。シスコからは、以下のコメン…" at bounding box center [587, 303] width 508 height 68
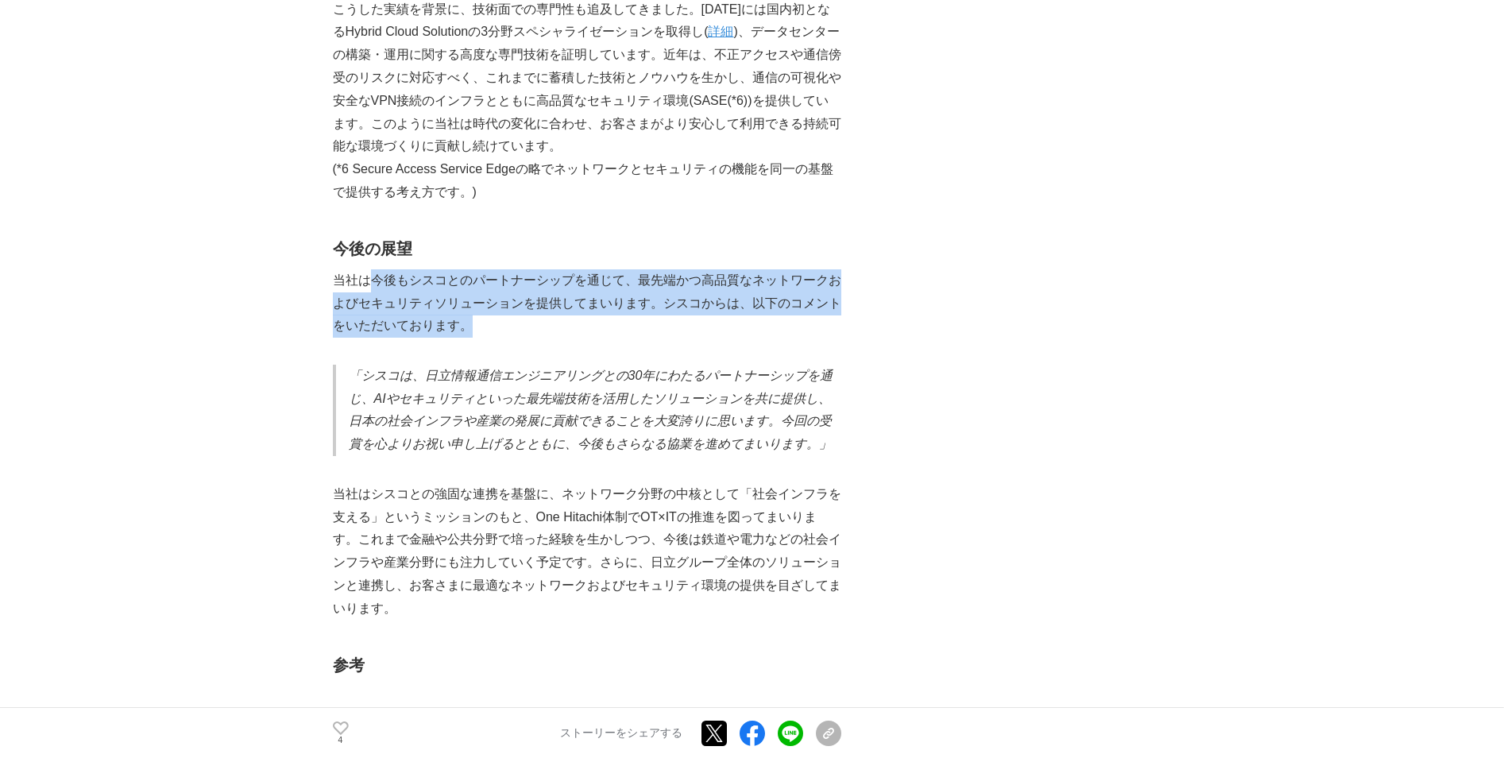
click at [537, 315] on p "当社は今後もシスコとのパートナーシップを通じて、最先端かつ高品質なネットワークおよびセキュリティソリューションを提供してまいります。シスコからは、以下のコメン…" at bounding box center [587, 303] width 508 height 68
click at [536, 315] on p "当社は今後もシスコとのパートナーシップを通じて、最先端かつ高品質なネットワークおよびセキュリティソリューションを提供してまいります。シスコからは、以下のコメン…" at bounding box center [587, 303] width 508 height 68
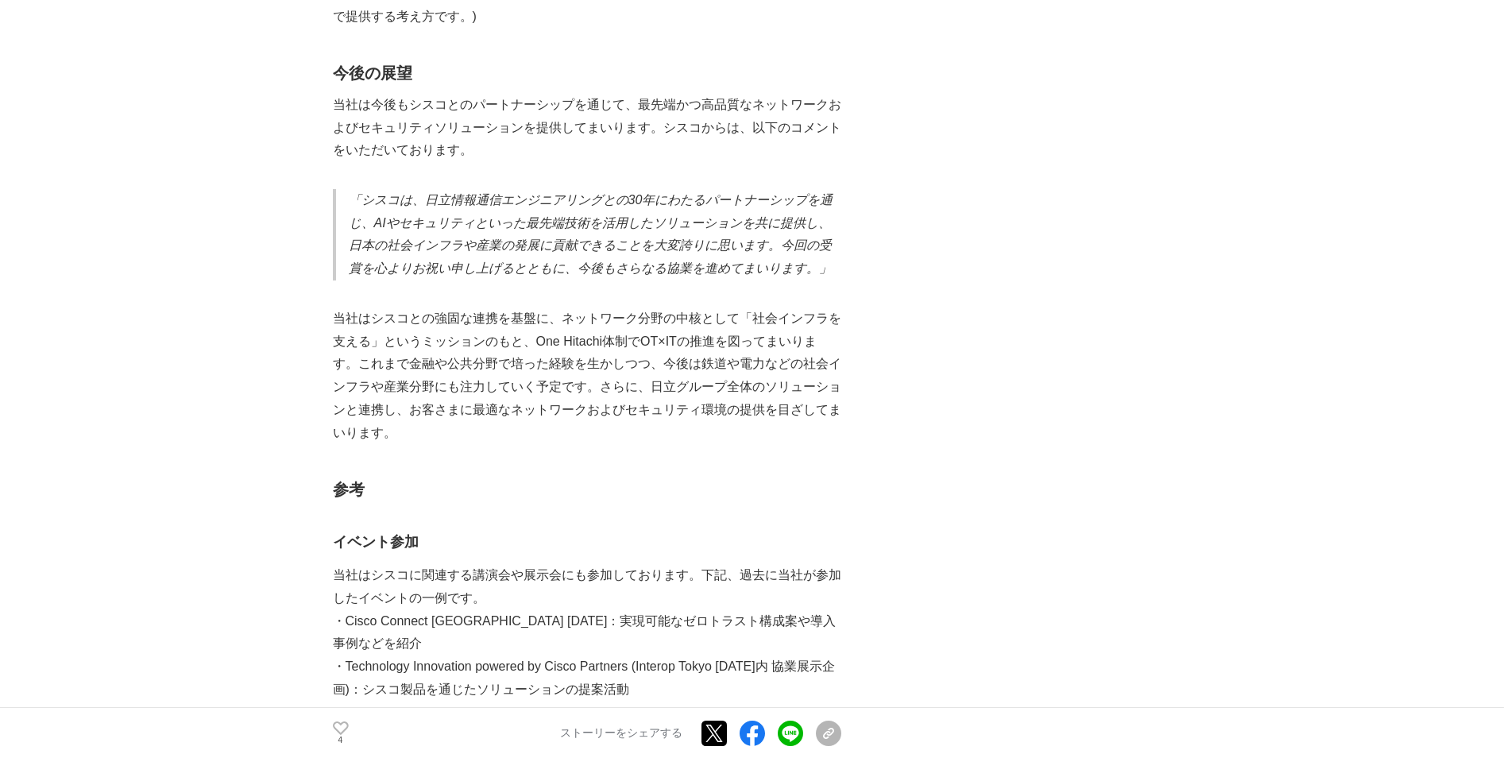
scroll to position [2383, 0]
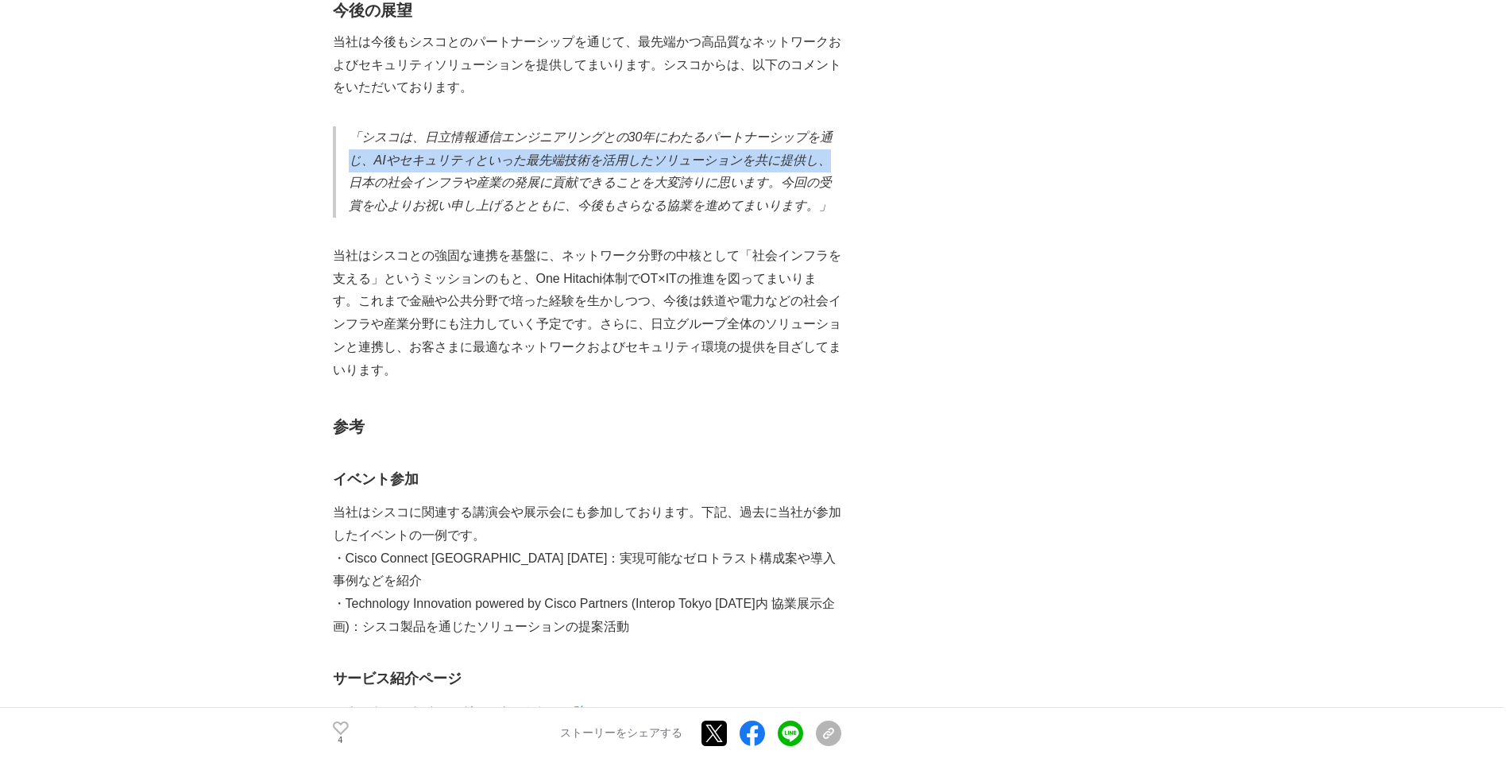
drag, startPoint x: 347, startPoint y: 148, endPoint x: 827, endPoint y: 156, distance: 479.9
click at [827, 156] on blockquote "「シスコは、日立情報通信エンジニアリングとの30年にわたるパートナーシップを通じ、AIやセキュリティといった最先端技術を活用したソリューションを共に提供し、日…" at bounding box center [587, 171] width 508 height 91
drag, startPoint x: 827, startPoint y: 156, endPoint x: 594, endPoint y: 179, distance: 233.8
click at [599, 180] on em "「シスコは、日立情報通信エンジニアリングとの30年にわたるパートナーシップを通じ、AIやセキュリティといった最先端技術を活用したソリューションを共に提供し、日…" at bounding box center [591, 171] width 485 height 82
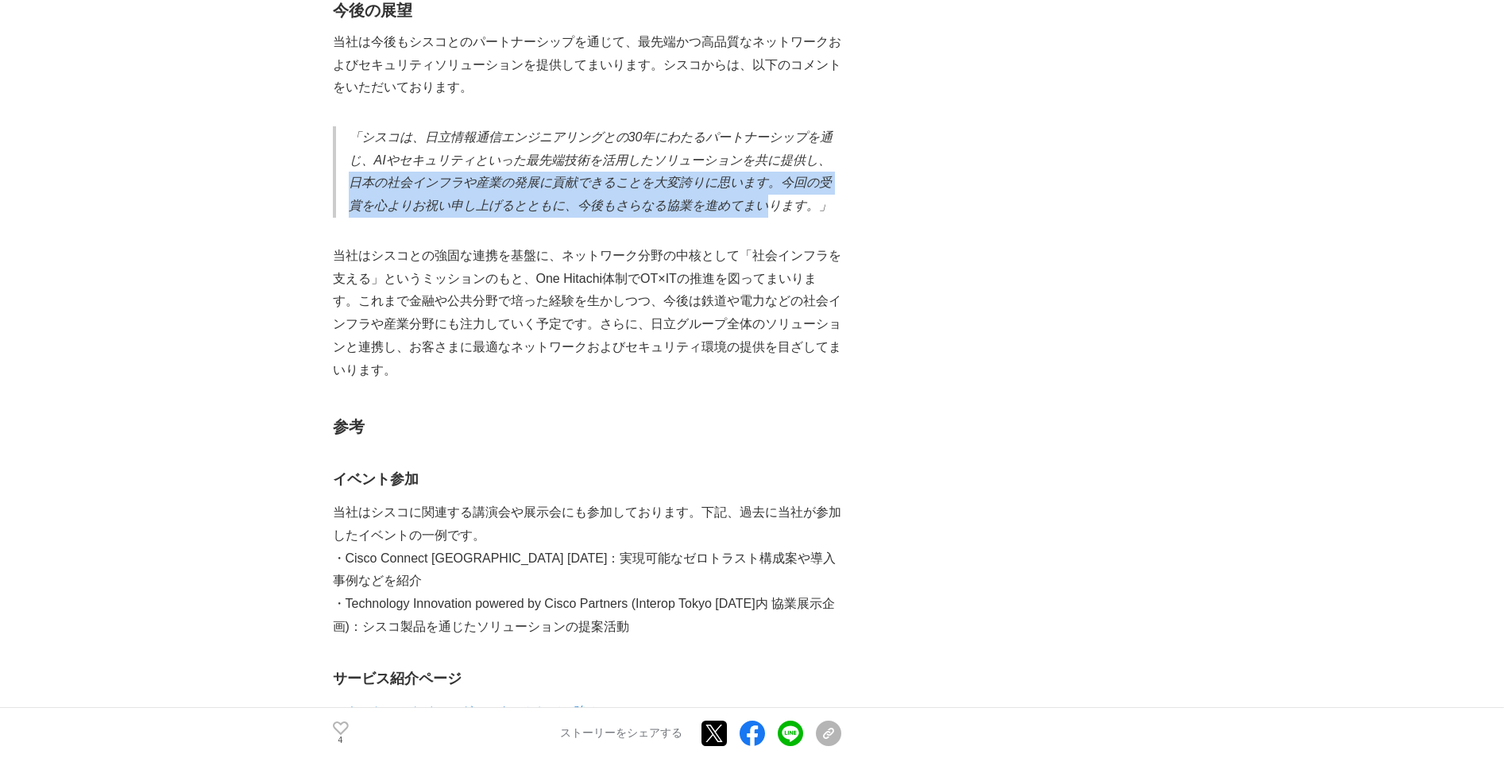
drag, startPoint x: 369, startPoint y: 180, endPoint x: 777, endPoint y: 203, distance: 408.2
click at [776, 203] on em "「シスコは、日立情報通信エンジニアリングとの30年にわたるパートナーシップを通じ、AIやセキュリティといった最先端技術を活用したソリューションを共に提供し、日…" at bounding box center [591, 171] width 485 height 82
drag, startPoint x: 777, startPoint y: 203, endPoint x: 757, endPoint y: 214, distance: 22.8
click at [778, 204] on em "「シスコは、日立情報通信エンジニアリングとの30年にわたるパートナーシップを通じ、AIやセキュリティといった最先端技術を活用したソリューションを共に提供し、日…" at bounding box center [591, 171] width 485 height 82
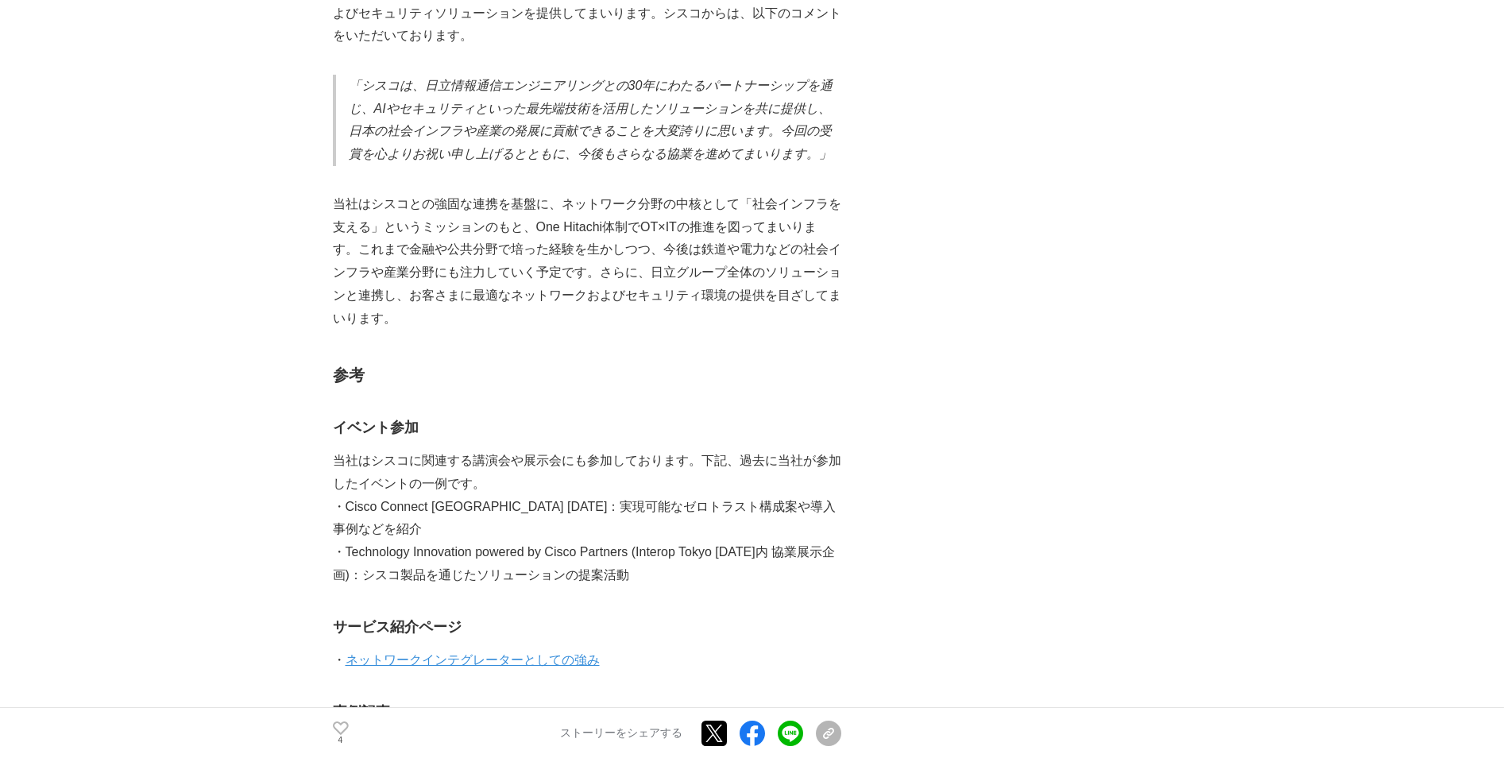
scroll to position [2463, 0]
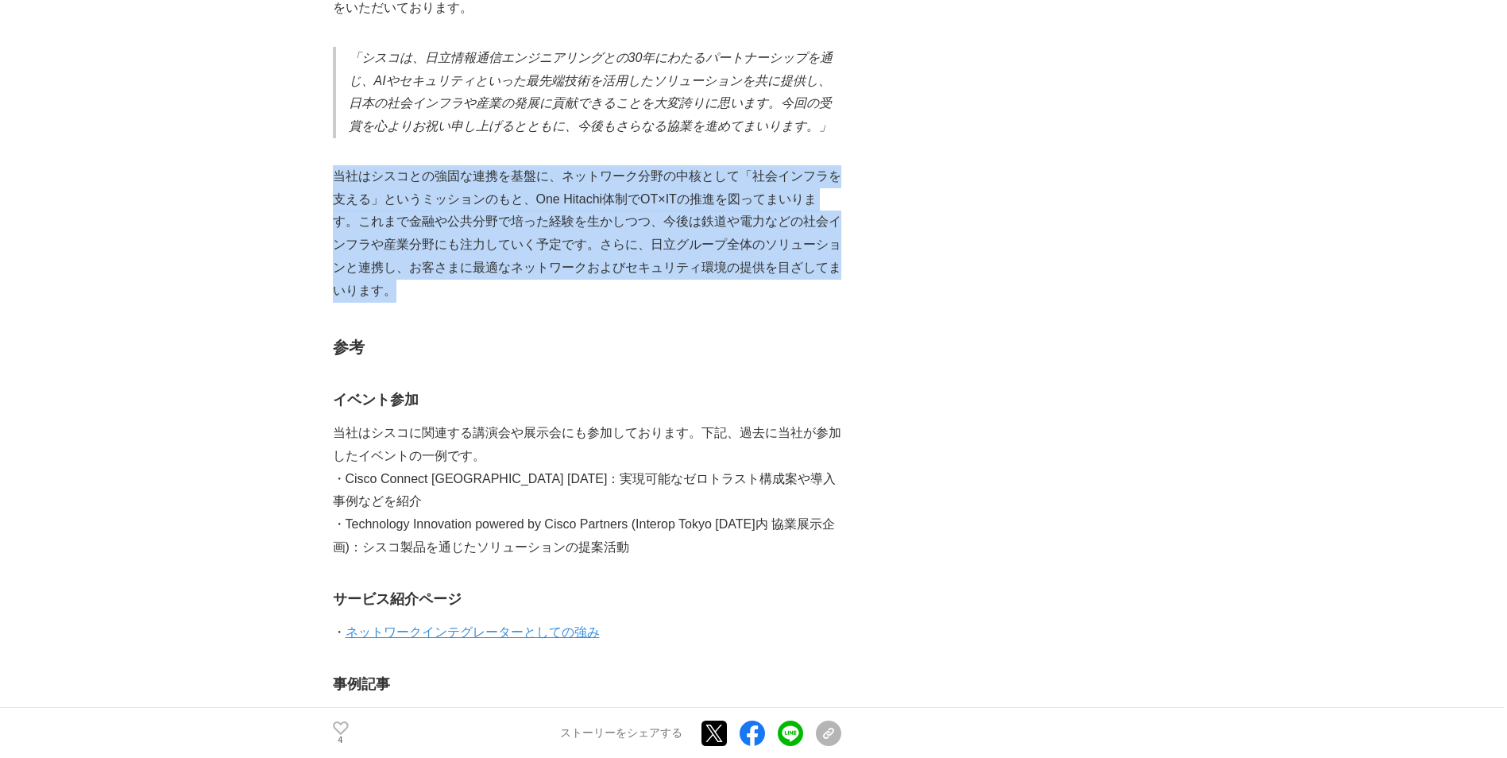
drag, startPoint x: 332, startPoint y: 164, endPoint x: 425, endPoint y: 290, distance: 156.8
click at [425, 290] on p "当社はシスコとの強固な連携を基盤に、ネットワーク分野の中核として「社会インフラを支える」というミッションのもと、One Hitachi体制でOT×ITの推進を…" at bounding box center [587, 233] width 508 height 137
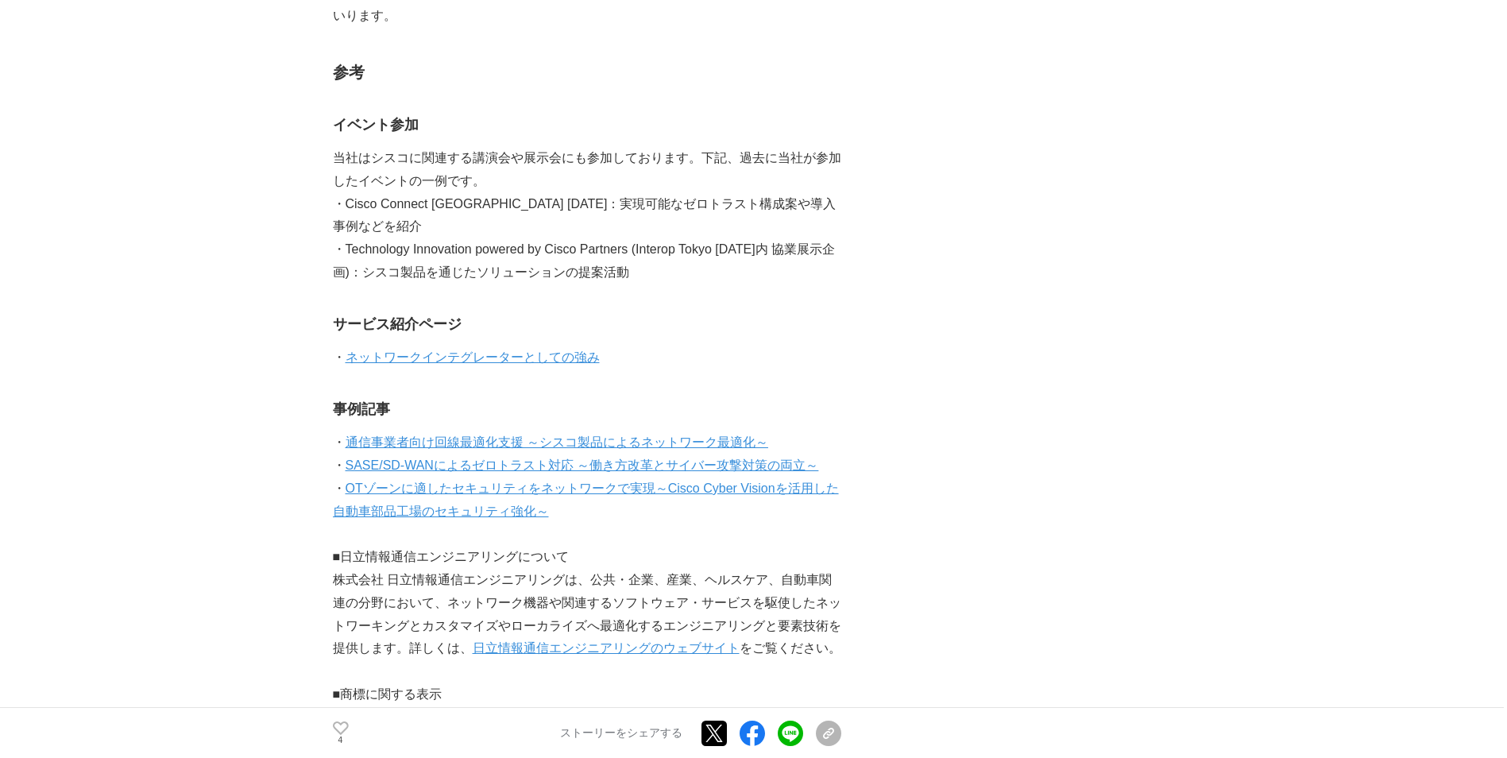
scroll to position [3098, 0]
